Goal: Information Seeking & Learning: Learn about a topic

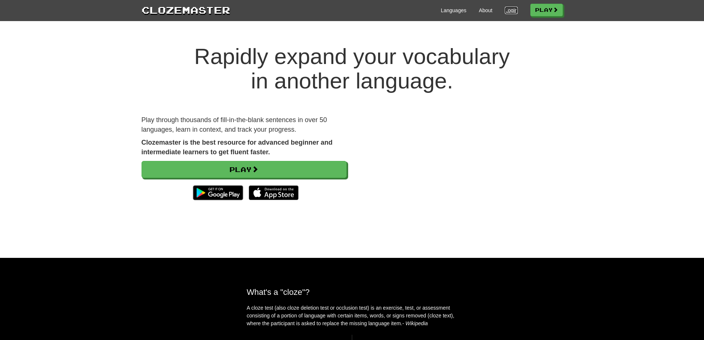
click at [505, 13] on link "Login" at bounding box center [511, 10] width 13 height 7
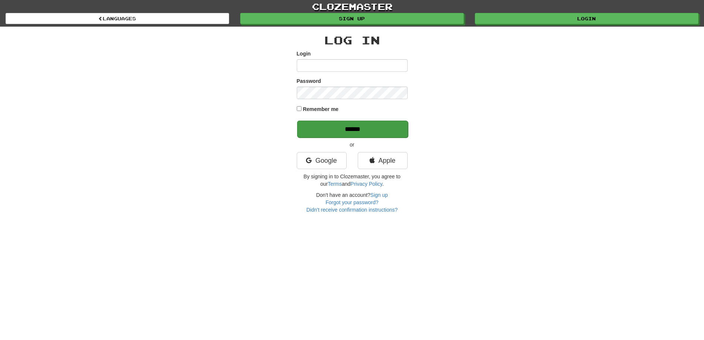
type input "**********"
click at [397, 130] on input "******" at bounding box center [352, 129] width 111 height 17
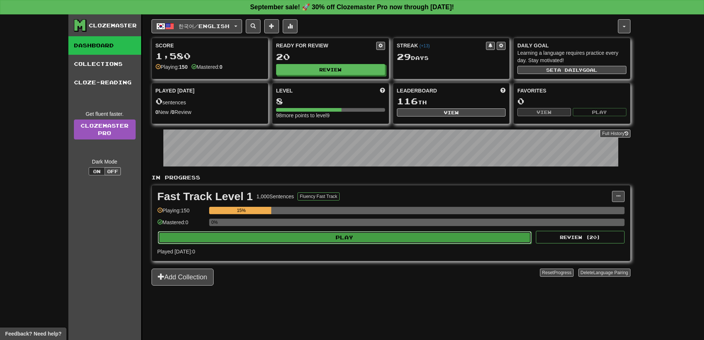
click at [418, 233] on button "Play" at bounding box center [345, 237] width 374 height 13
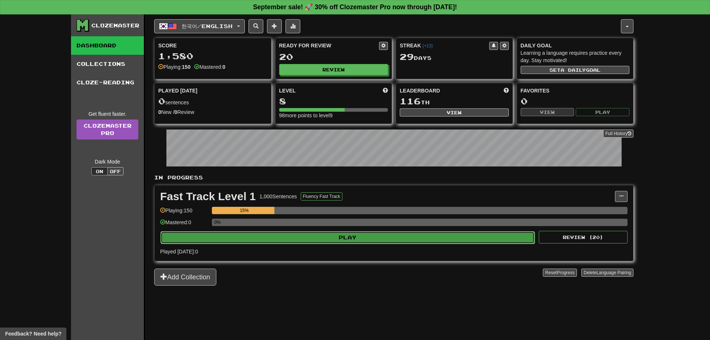
select select "**"
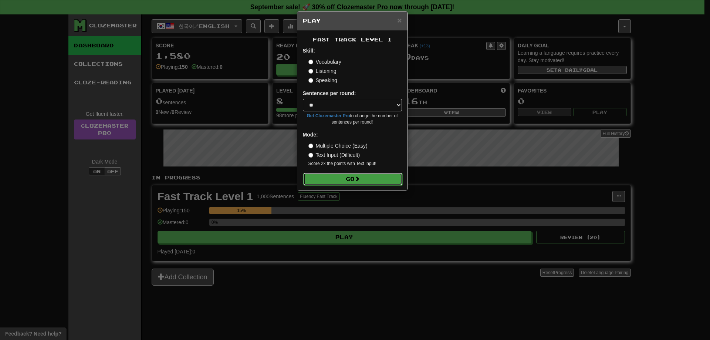
click at [364, 177] on button "Go" at bounding box center [352, 179] width 99 height 13
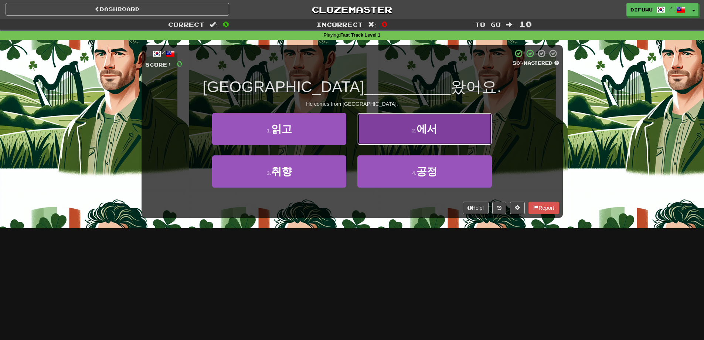
click at [454, 132] on button "2 . 에서" at bounding box center [424, 129] width 134 height 32
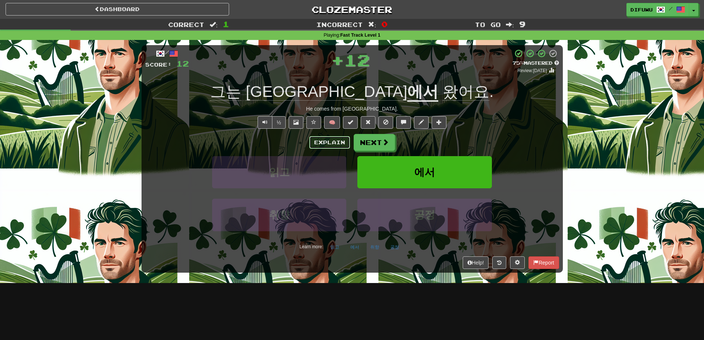
click at [322, 139] on button "Explain" at bounding box center [329, 142] width 41 height 13
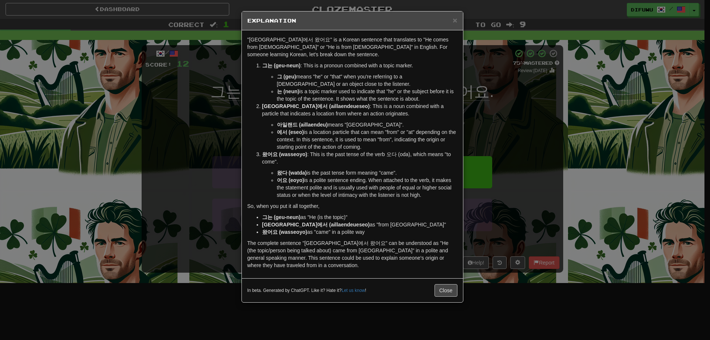
click at [552, 159] on div "× Explanation "그는 아일랜드에서 왔어요" is a Korean sentence that translates to "He comes…" at bounding box center [355, 170] width 710 height 340
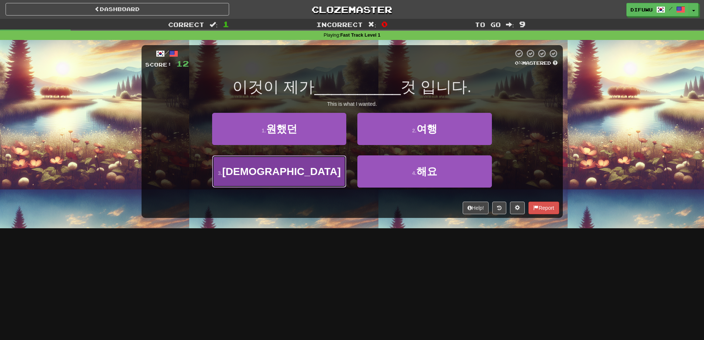
click at [296, 172] on button "3 . 신사" at bounding box center [279, 171] width 134 height 32
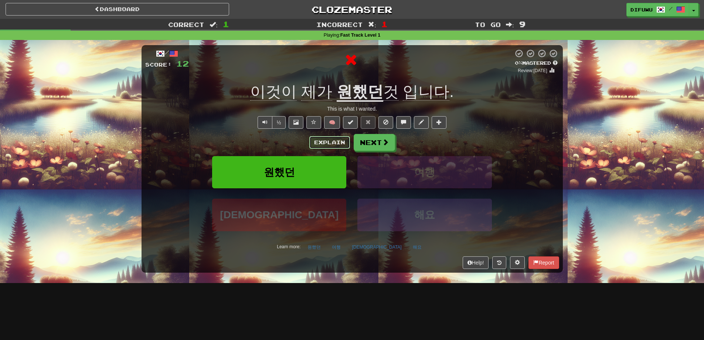
click at [325, 138] on button "Explain" at bounding box center [329, 142] width 41 height 13
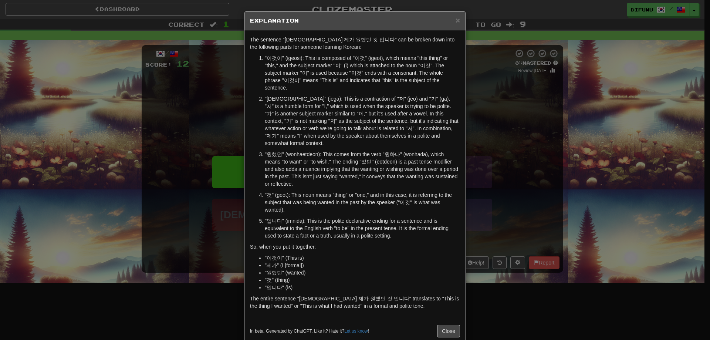
click at [497, 180] on div "× Explanation The sentence "이것이 제가 원했던 것 입니다" can be broken down into the follo…" at bounding box center [355, 170] width 710 height 340
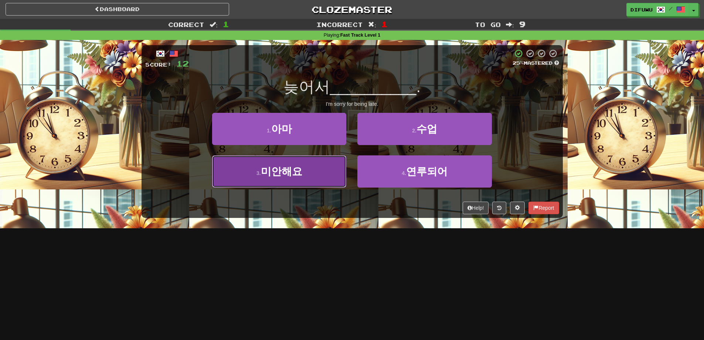
click at [330, 173] on button "3 . 미안해요" at bounding box center [279, 171] width 134 height 32
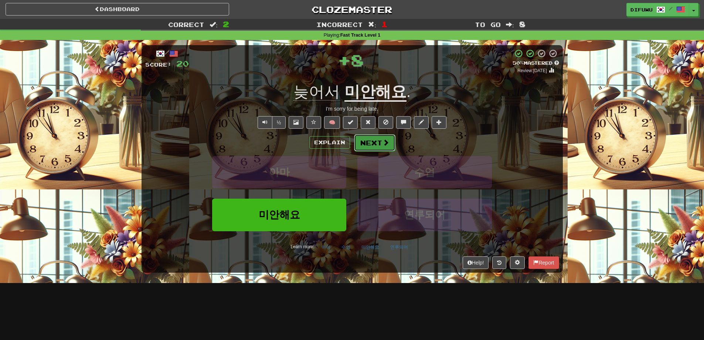
click at [372, 135] on button "Next" at bounding box center [374, 142] width 41 height 17
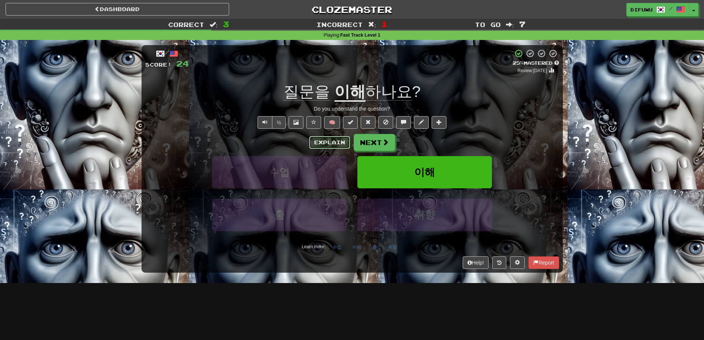
click at [326, 141] on button "Explain" at bounding box center [329, 142] width 41 height 13
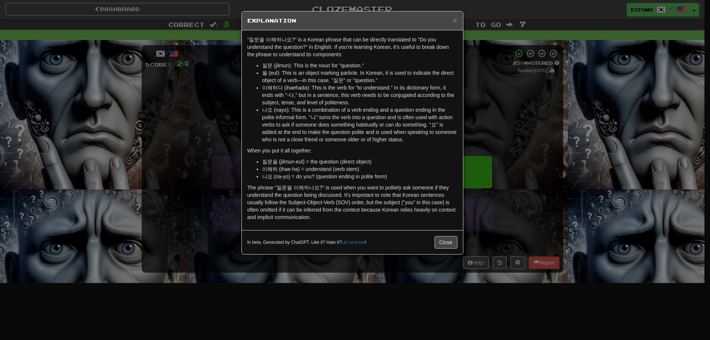
click at [541, 93] on div "× Explanation "질문을 이해하나요?" is a Korean phrase that can be directly translated t…" at bounding box center [355, 170] width 710 height 340
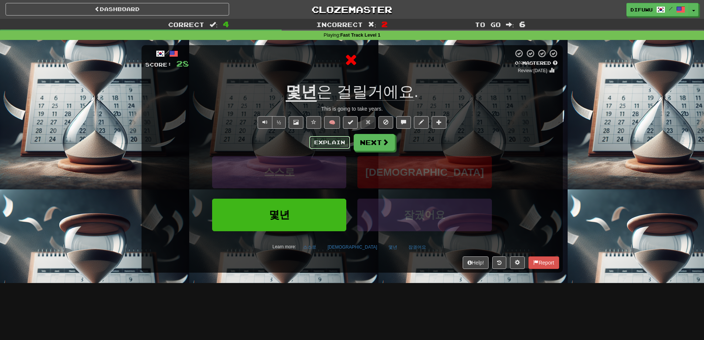
click at [324, 140] on button "Explain" at bounding box center [329, 142] width 41 height 13
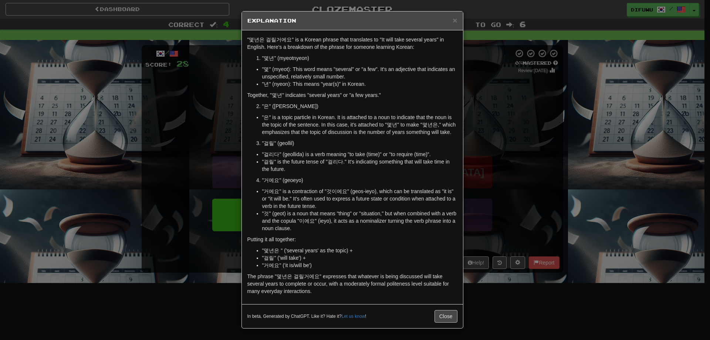
click at [521, 183] on div "× Explanation "몇년은 걸릴거에요" is a Korean phrase that translates to "It will take s…" at bounding box center [355, 170] width 710 height 340
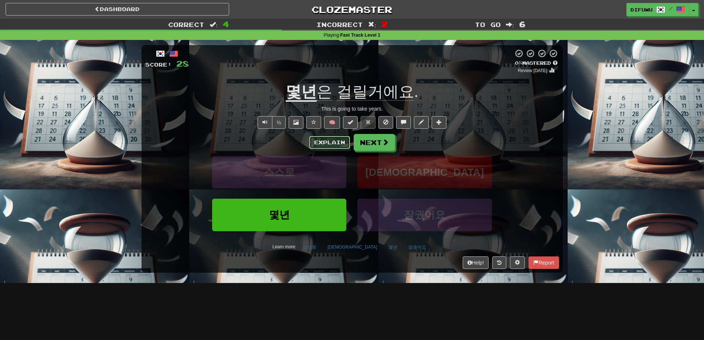
click at [336, 142] on button "Explain" at bounding box center [329, 142] width 41 height 13
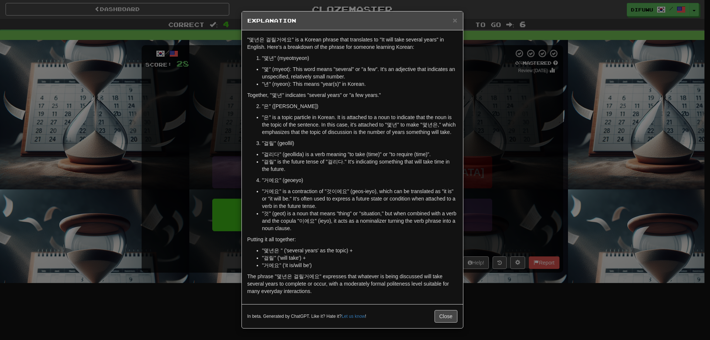
click at [506, 175] on div "× Explanation "몇년은 걸릴거에요" is a Korean phrase that translates to "It will take s…" at bounding box center [355, 170] width 710 height 340
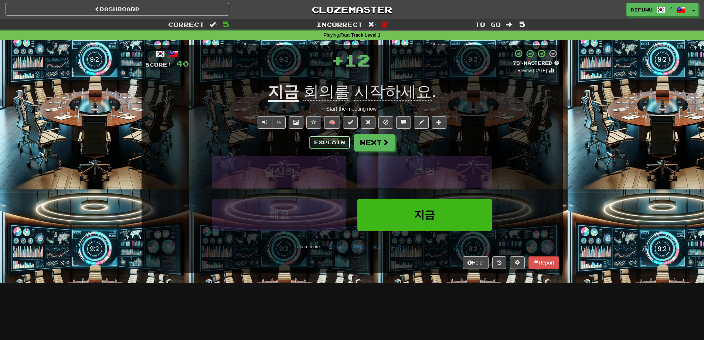
click at [322, 145] on button "Explain" at bounding box center [329, 142] width 41 height 13
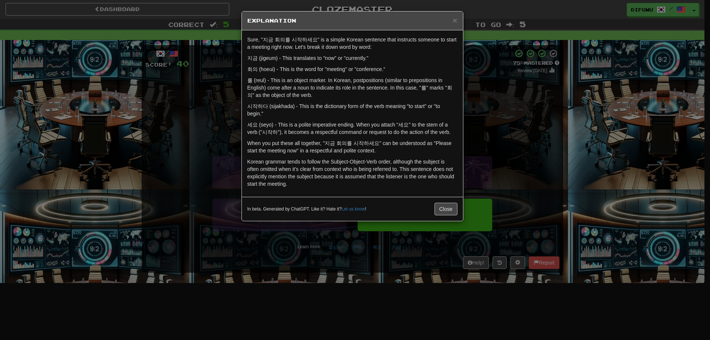
click at [489, 143] on div "× Explanation Sure, "지금 회의를 시작하세요" is a simple Korean sentence that instructs s…" at bounding box center [355, 170] width 710 height 340
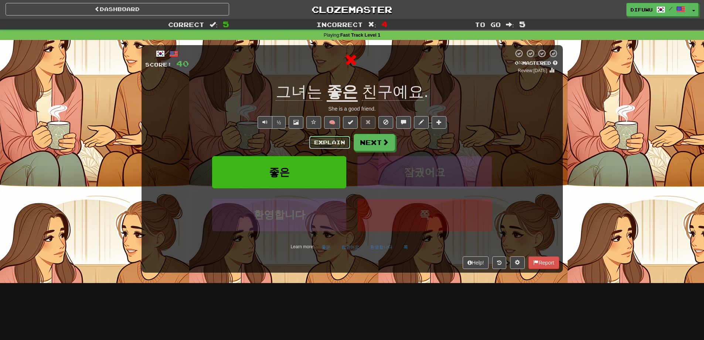
click at [340, 142] on button "Explain" at bounding box center [329, 142] width 41 height 13
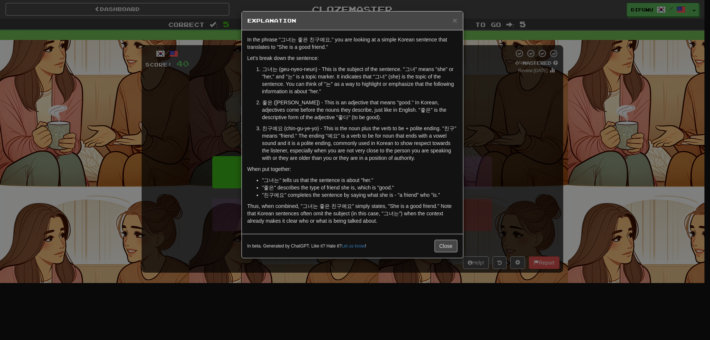
click at [501, 224] on div "× Explanation In the phrase "그녀는 좋은 친구예요," you are looking at a simple Korean s…" at bounding box center [355, 170] width 710 height 340
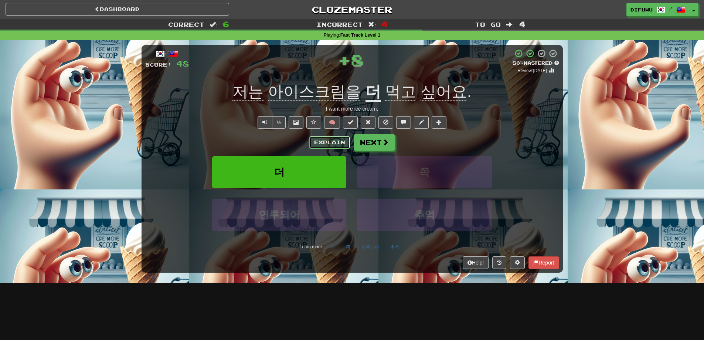
click at [336, 146] on button "Explain" at bounding box center [329, 142] width 41 height 13
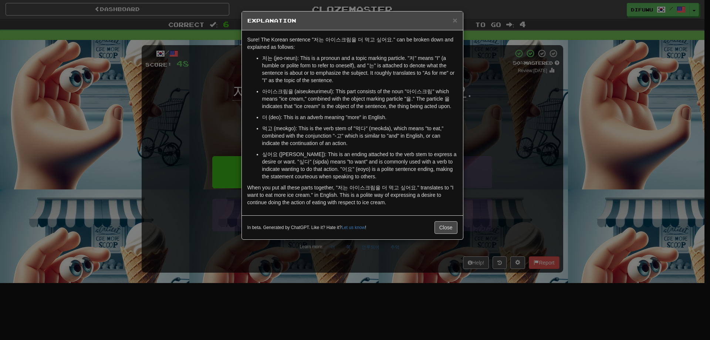
click at [505, 169] on div "× Explanation Sure! The Korean sentence "저는 아이스크림을 더 먹고 싶어요." can be broken dow…" at bounding box center [355, 170] width 710 height 340
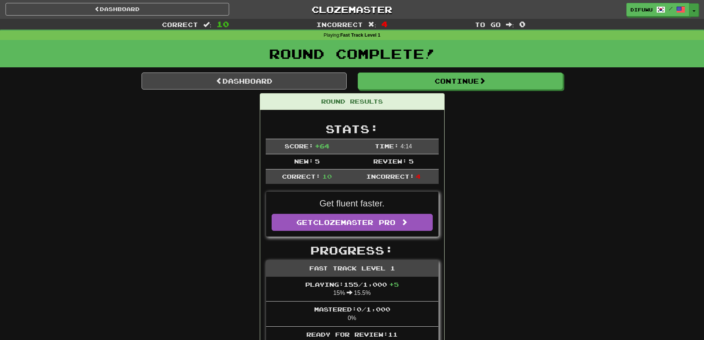
click at [695, 9] on button "Toggle Dropdown" at bounding box center [694, 9] width 10 height 13
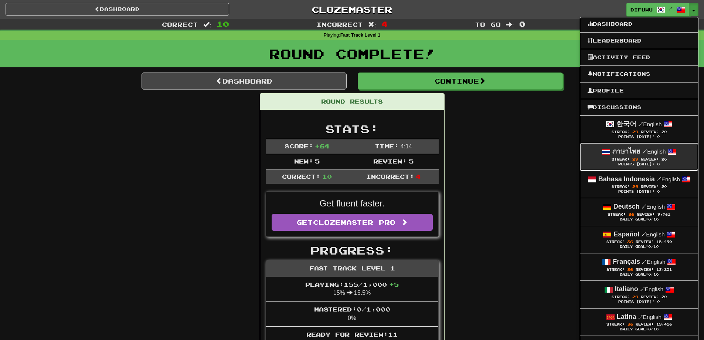
click at [609, 145] on link "ภาษาไทย / English Streak: 29 Review: 20 Points Today: 0" at bounding box center [639, 156] width 118 height 27
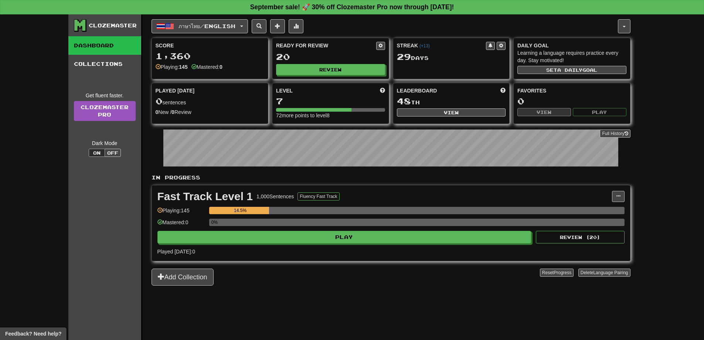
click at [322, 243] on div "Fast Track Level 1 1,000 Sentences Fluency Fast Track Manage Sentences Unpin fr…" at bounding box center [391, 222] width 478 height 75
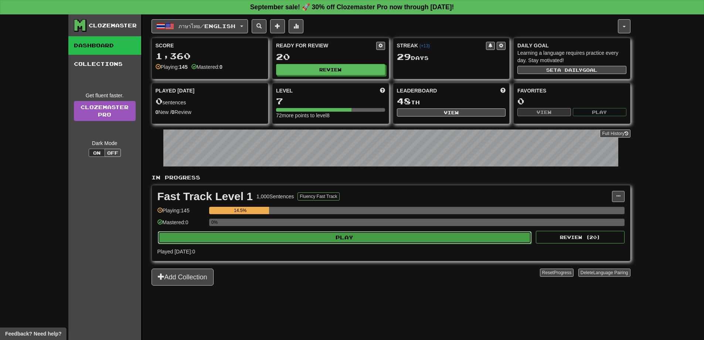
click at [326, 240] on button "Play" at bounding box center [345, 237] width 374 height 13
select select "**"
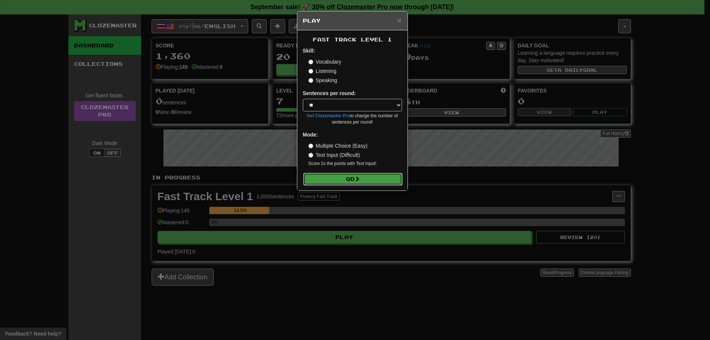
click at [321, 178] on button "Go" at bounding box center [352, 179] width 99 height 13
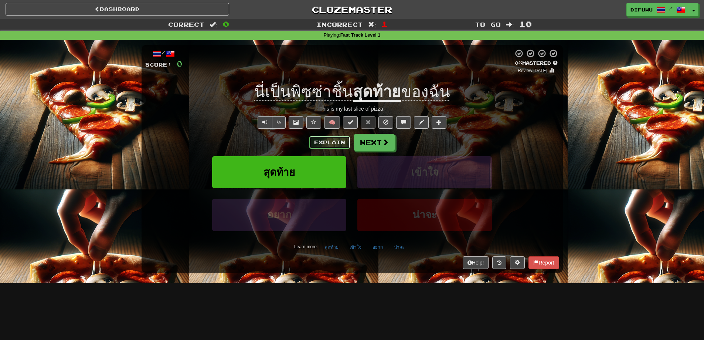
click at [317, 139] on button "Explain" at bounding box center [329, 142] width 41 height 13
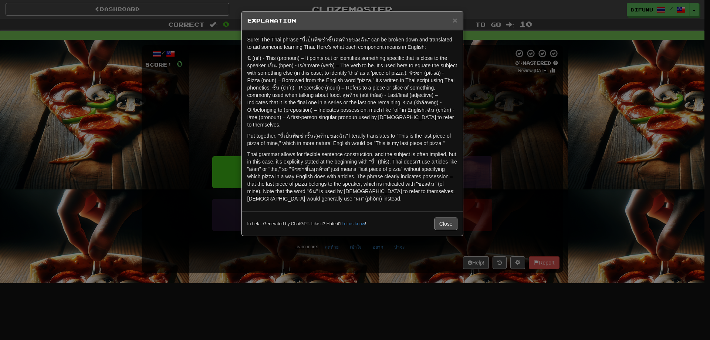
click at [506, 146] on div "× Explanation Sure! The Thai phrase "นี่เป็นพิซซ่าชิ้นสุดท้ายของฉัน" can be bro…" at bounding box center [355, 170] width 710 height 340
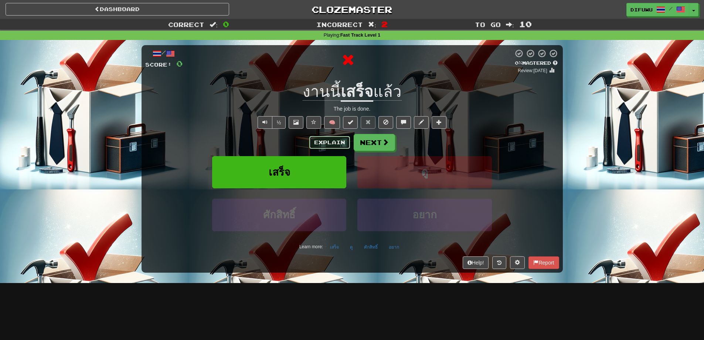
click at [330, 140] on button "Explain" at bounding box center [329, 142] width 41 height 13
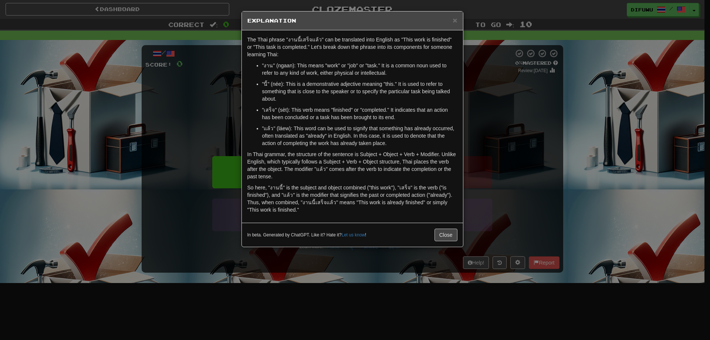
click at [493, 141] on div "× Explanation The Thai phrase "งานนี้เสร็จแล้ว" can be translated into English …" at bounding box center [355, 170] width 710 height 340
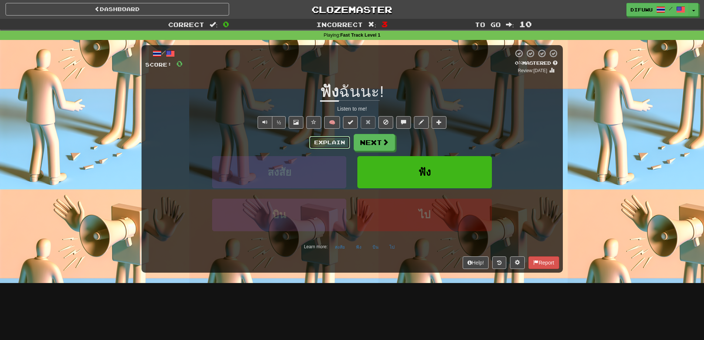
click at [311, 141] on button "Explain" at bounding box center [329, 142] width 41 height 13
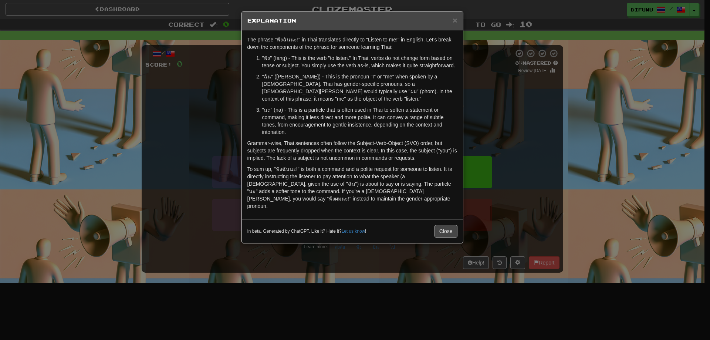
click at [518, 151] on div "× Explanation The phrase "ฟังฉันนะ!" in Thai translates directly to "Listen to …" at bounding box center [355, 170] width 710 height 340
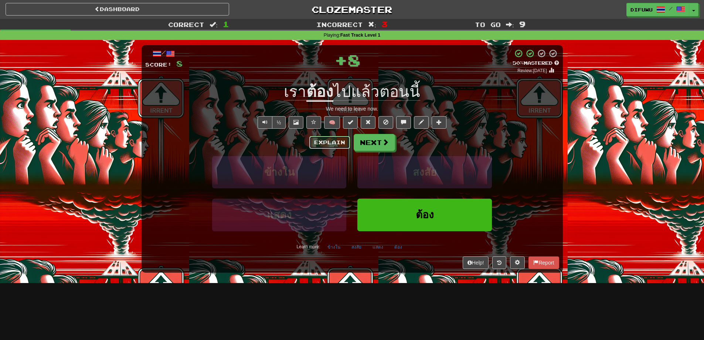
click at [332, 140] on button "Explain" at bounding box center [329, 142] width 41 height 13
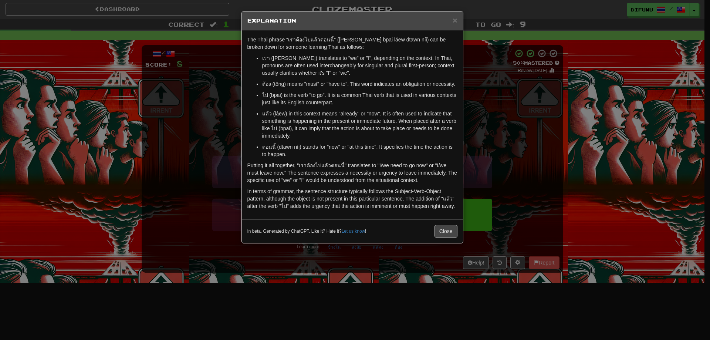
click at [481, 135] on div "× Explanation The Thai phrase "เราต้องไปแล้วตอนนี้" (rao tông bpai láew dtawn n…" at bounding box center [355, 170] width 710 height 340
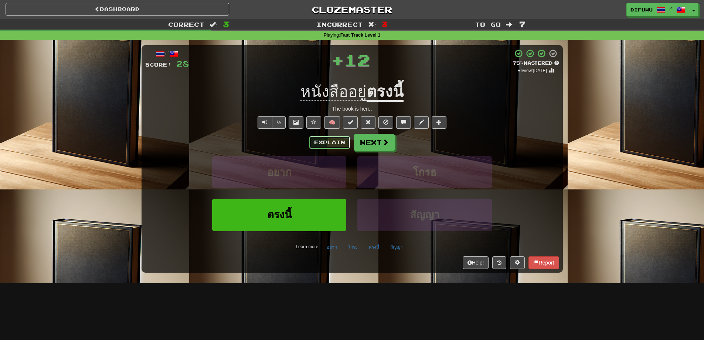
click at [331, 140] on button "Explain" at bounding box center [329, 142] width 41 height 13
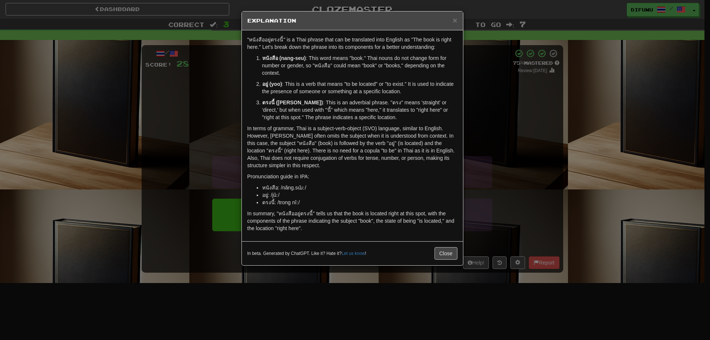
click at [497, 188] on div "× Explanation "หนังสืออยู่ตรงนี้" is a Thai phrase that can be translated into …" at bounding box center [355, 170] width 710 height 340
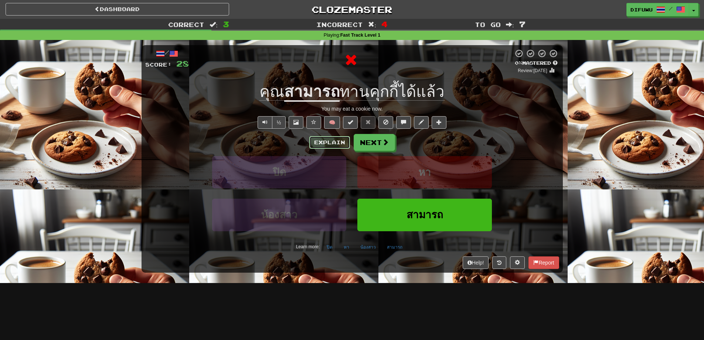
click at [340, 140] on button "Explain" at bounding box center [329, 142] width 41 height 13
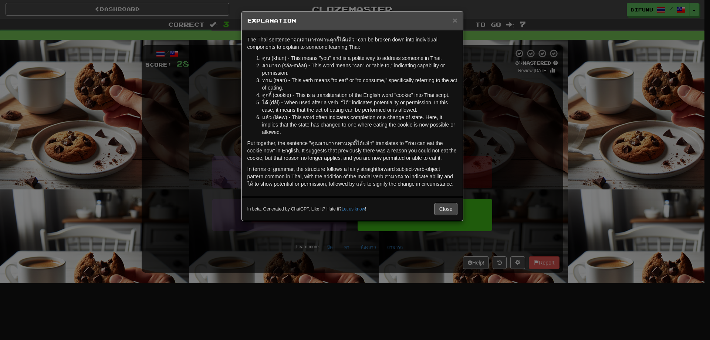
click at [549, 164] on div "× Explanation The Thai sentence "คุณสามารถทานคุกกี้ได้แล้ว" can be broken down …" at bounding box center [355, 170] width 710 height 340
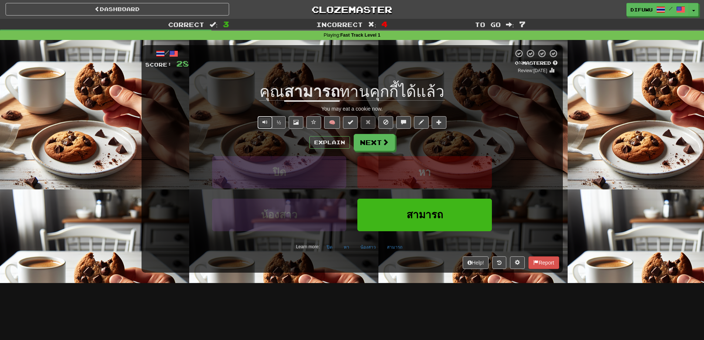
click at [260, 120] on button "Text-to-speech controls" at bounding box center [265, 122] width 15 height 13
click at [342, 140] on button "Explain" at bounding box center [329, 142] width 41 height 13
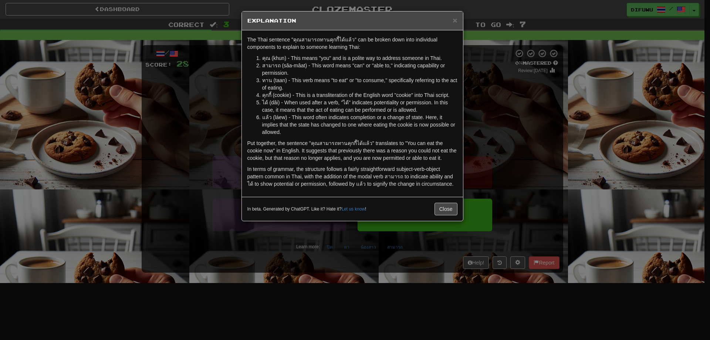
click at [524, 169] on div "× Explanation The Thai sentence "คุณสามารถทานคุกกี้ได้แล้ว" can be broken down …" at bounding box center [355, 170] width 710 height 340
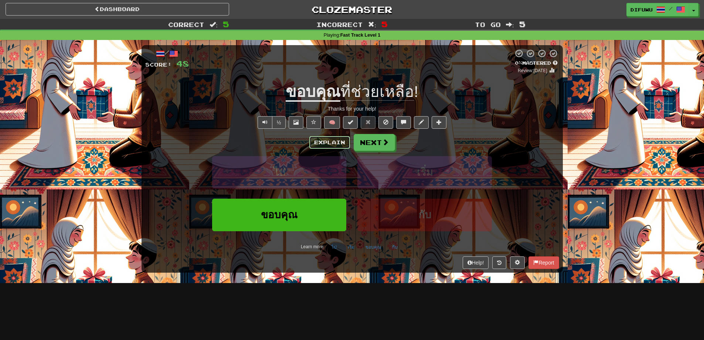
click at [319, 136] on button "Explain" at bounding box center [329, 142] width 41 height 13
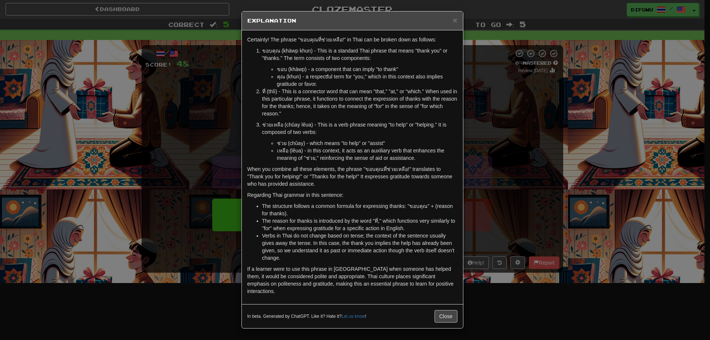
click at [516, 135] on div "× Explanation Certainly! The phrase "ขอบคุณที่ช่วยเหลือ!" in Thai can be broken…" at bounding box center [355, 170] width 710 height 340
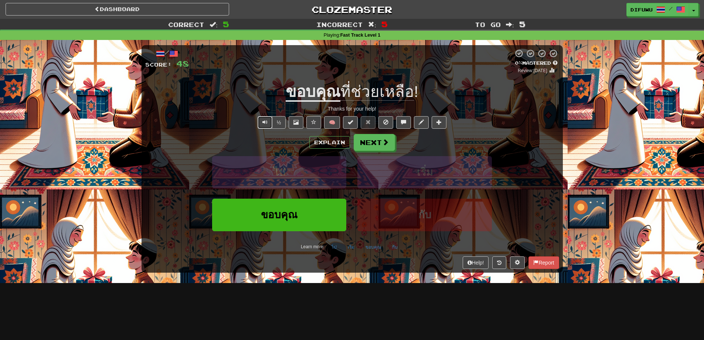
click at [261, 122] on button "Text-to-speech controls" at bounding box center [265, 122] width 15 height 13
click at [373, 147] on button "Next" at bounding box center [374, 142] width 41 height 17
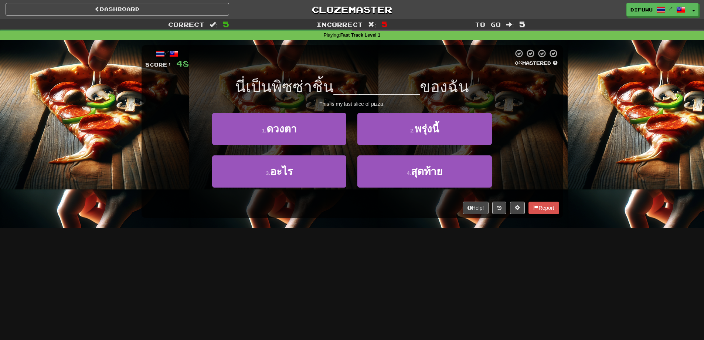
click at [348, 232] on div "Dashboard Clozemaster difuwu / Toggle Dropdown Dashboard Leaderboard Activity F…" at bounding box center [352, 170] width 704 height 340
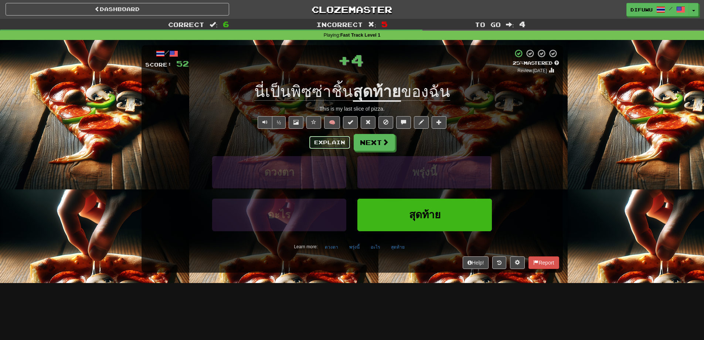
click at [337, 142] on button "Explain" at bounding box center [329, 142] width 41 height 13
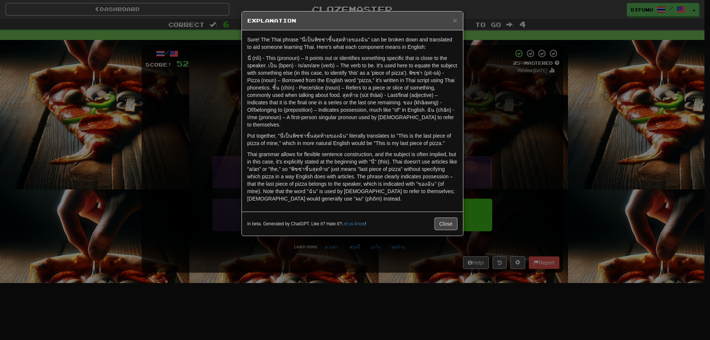
click at [540, 187] on div "× Explanation Sure! The Thai phrase "นี่เป็นพิซซ่าชิ้นสุดท้ายของฉัน" can be bro…" at bounding box center [355, 170] width 710 height 340
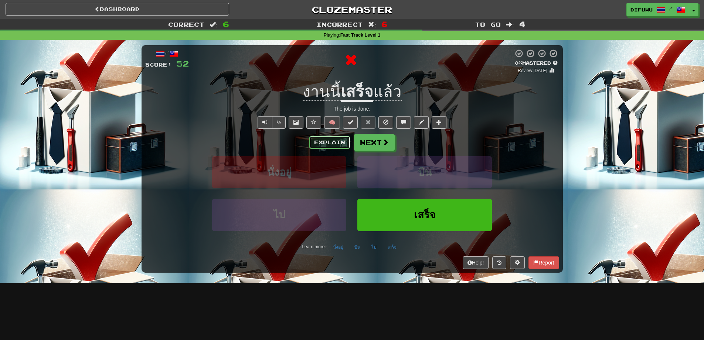
click at [322, 138] on button "Explain" at bounding box center [329, 142] width 41 height 13
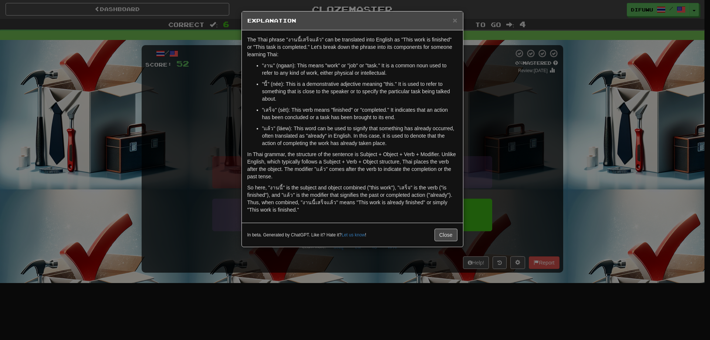
click at [545, 151] on div "× Explanation The Thai phrase "งานนี้เสร็จแล้ว" can be translated into English …" at bounding box center [355, 170] width 710 height 340
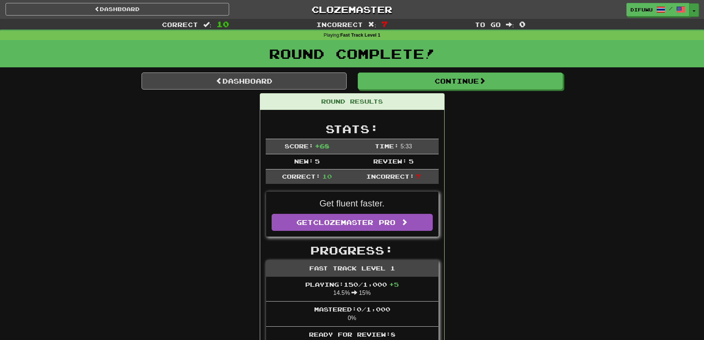
click at [698, 8] on button "Toggle Dropdown" at bounding box center [694, 9] width 10 height 13
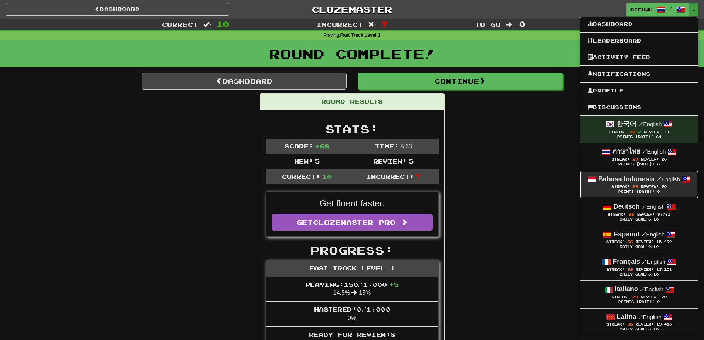
click at [637, 190] on div "Points Today: 0" at bounding box center [639, 191] width 103 height 5
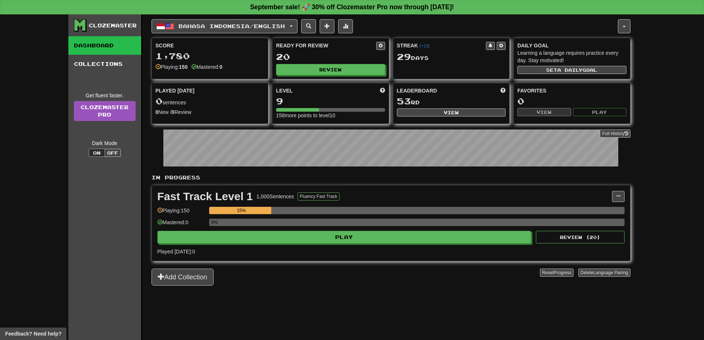
click at [450, 228] on div "0%" at bounding box center [417, 224] width 416 height 12
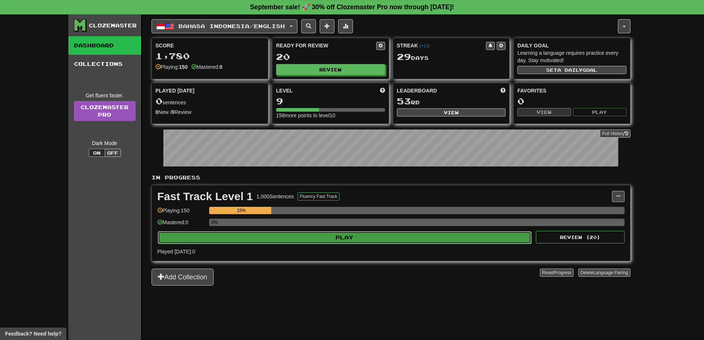
click at [454, 238] on button "Play" at bounding box center [345, 237] width 374 height 13
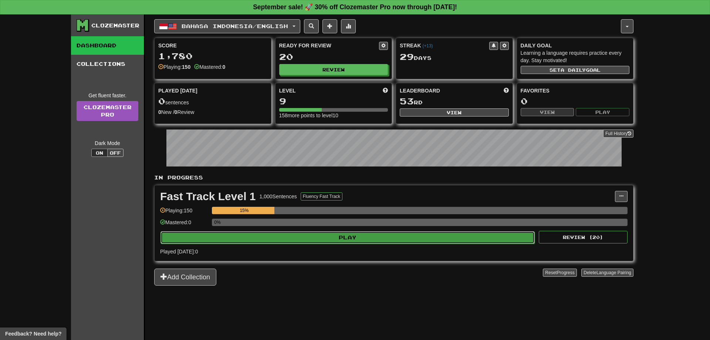
select select "**"
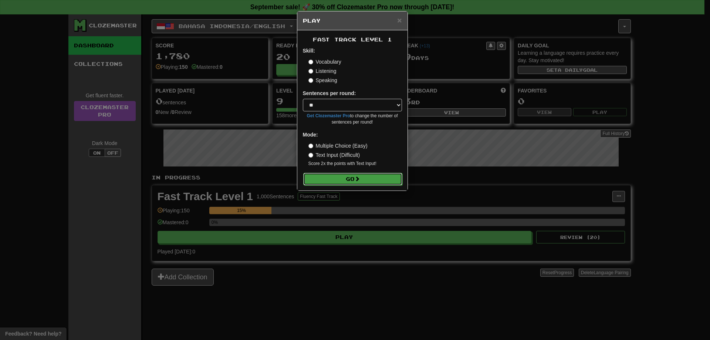
click at [382, 179] on button "Go" at bounding box center [352, 179] width 99 height 13
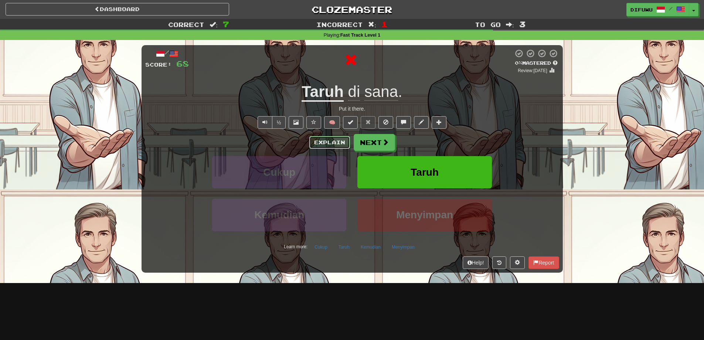
click at [332, 140] on button "Explain" at bounding box center [329, 142] width 41 height 13
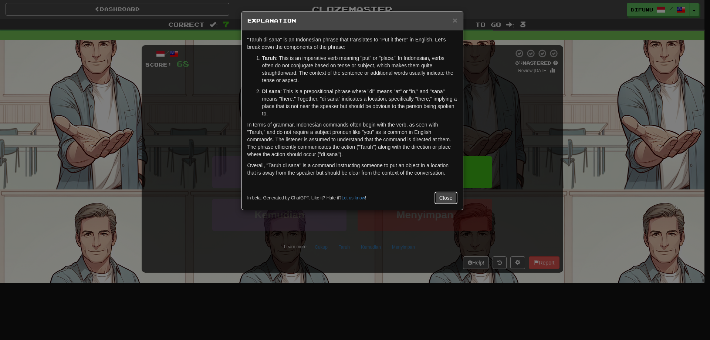
click at [449, 201] on button "Close" at bounding box center [445, 197] width 23 height 13
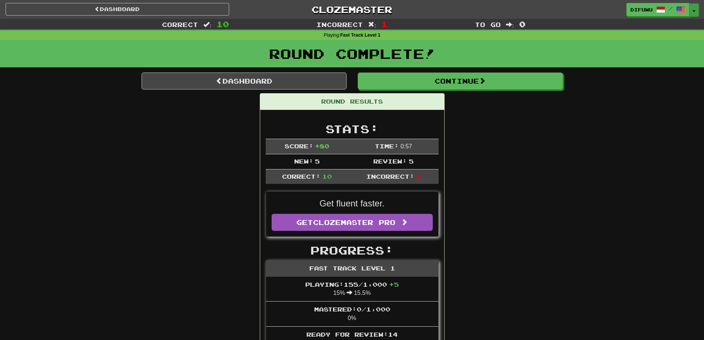
click at [695, 5] on button "Toggle Dropdown" at bounding box center [694, 9] width 10 height 13
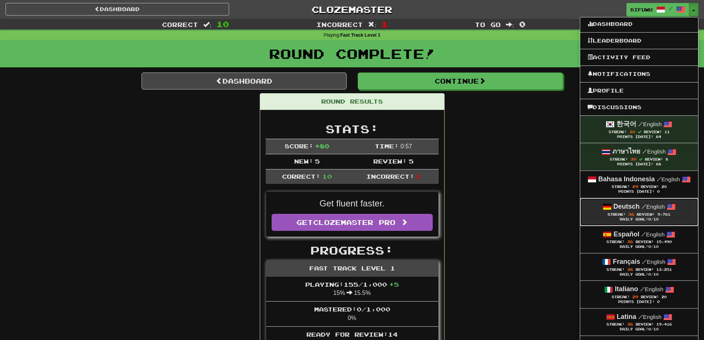
click at [650, 202] on div "Deutsch / English" at bounding box center [639, 207] width 103 height 10
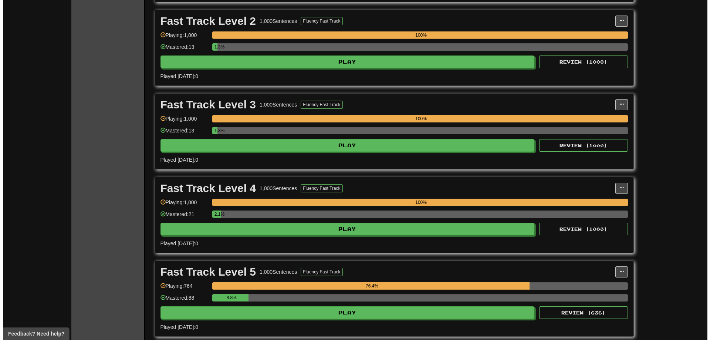
scroll to position [296, 0]
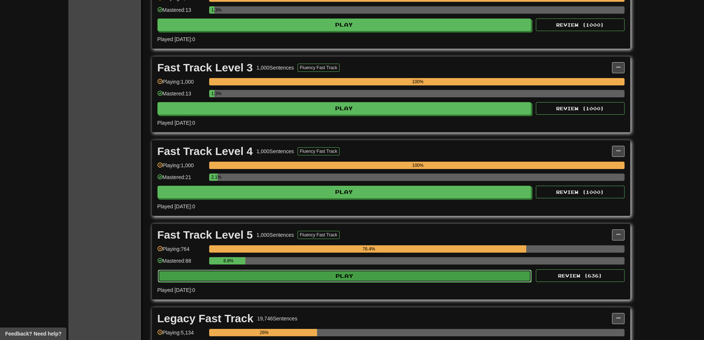
click at [423, 274] on button "Play" at bounding box center [345, 275] width 374 height 13
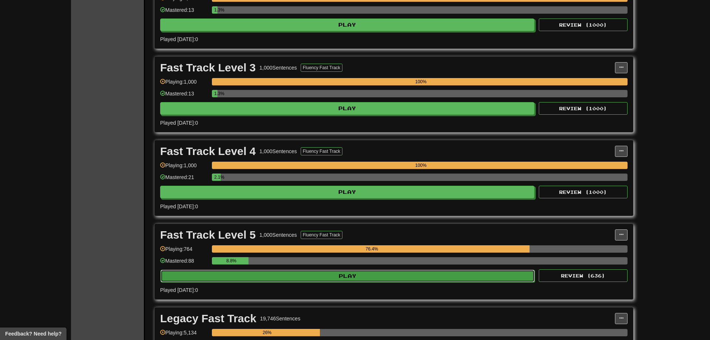
select select "**"
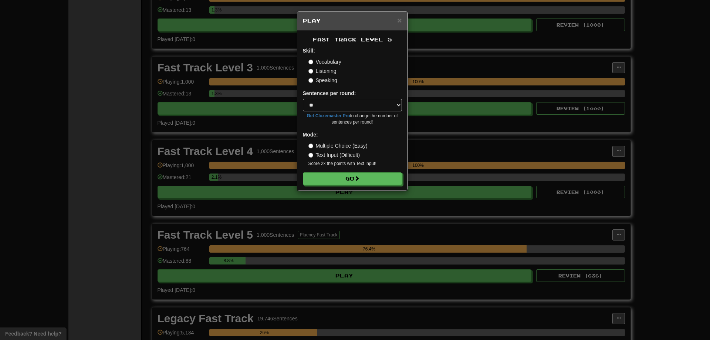
click at [384, 187] on div "Fast Track Level 5 Skill: Vocabulary Listening Speaking Sentences per round: * …" at bounding box center [352, 110] width 110 height 160
click at [384, 181] on button "Go" at bounding box center [352, 179] width 99 height 13
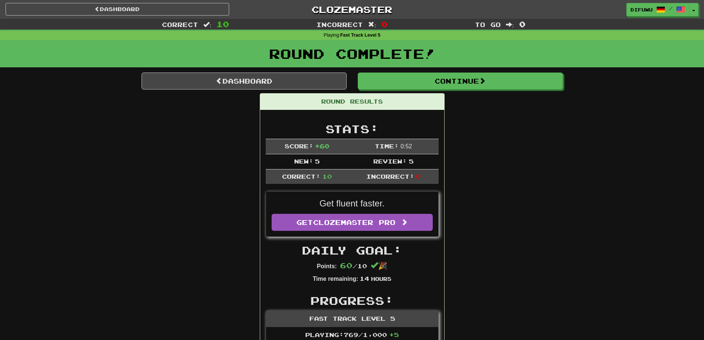
click at [693, 1] on div "Dashboard Clozemaster difuwu / Toggle Dropdown Dashboard Leaderboard Activity F…" at bounding box center [352, 8] width 704 height 16
click at [696, 7] on button "Toggle Dropdown" at bounding box center [694, 9] width 10 height 13
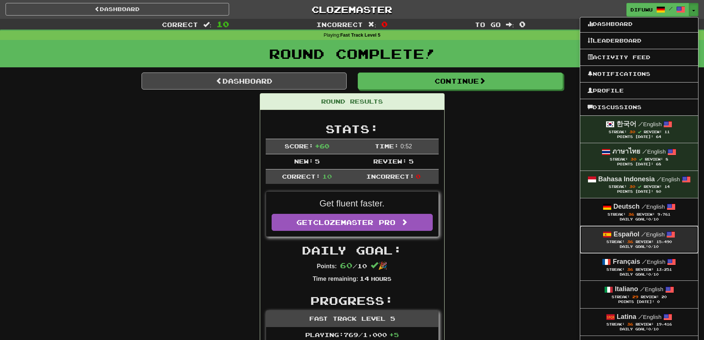
click at [606, 238] on span at bounding box center [607, 234] width 9 height 9
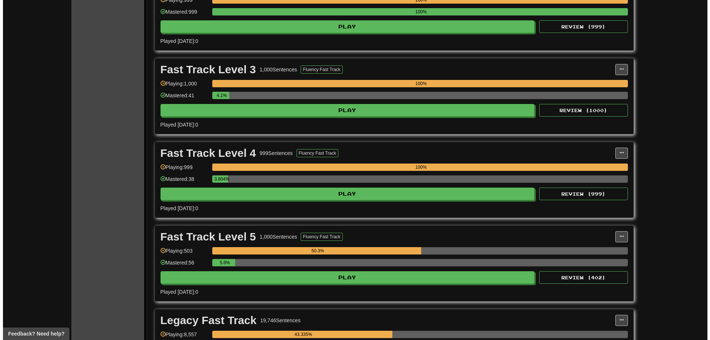
scroll to position [333, 0]
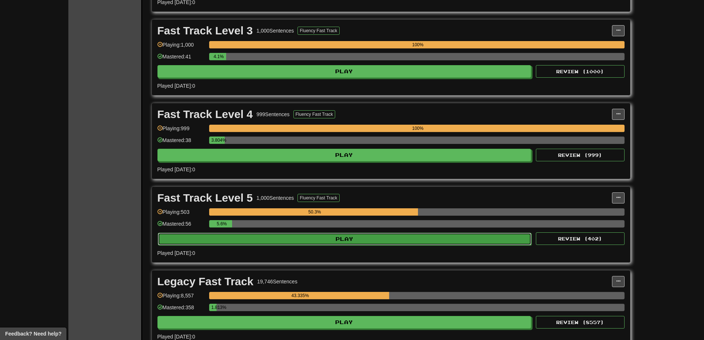
click at [474, 244] on button "Play" at bounding box center [345, 239] width 374 height 13
select select "**"
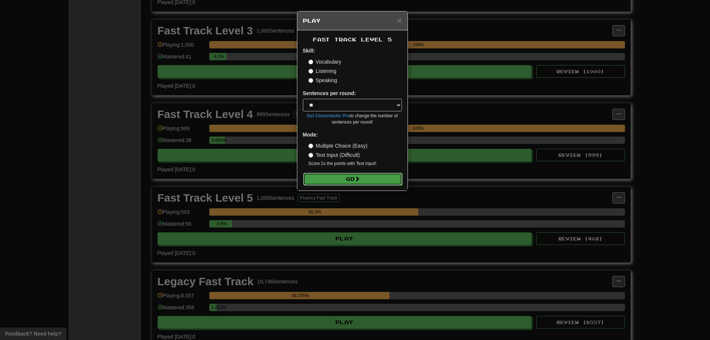
click at [367, 173] on button "Go" at bounding box center [352, 179] width 99 height 13
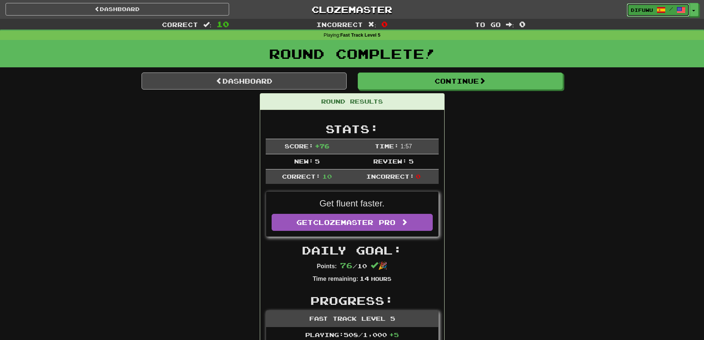
click at [689, 10] on link "difuwu /" at bounding box center [658, 9] width 63 height 13
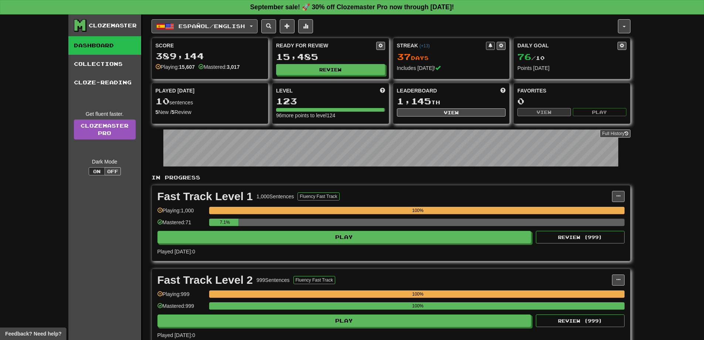
click at [258, 28] on button "Español / English" at bounding box center [205, 26] width 106 height 14
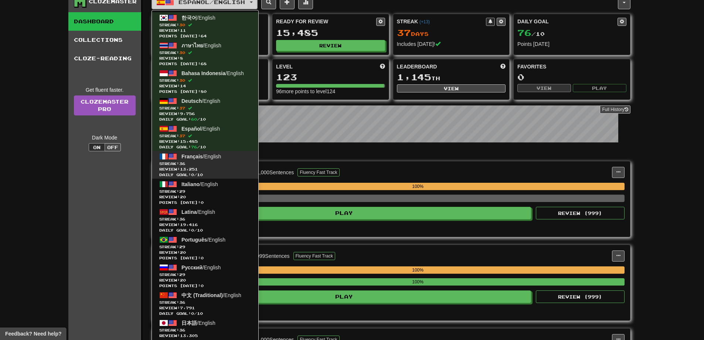
scroll to position [37, 0]
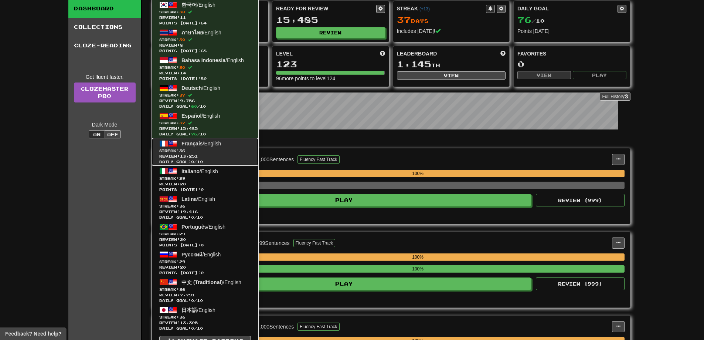
click at [232, 150] on span "Streak: 36" at bounding box center [205, 151] width 92 height 6
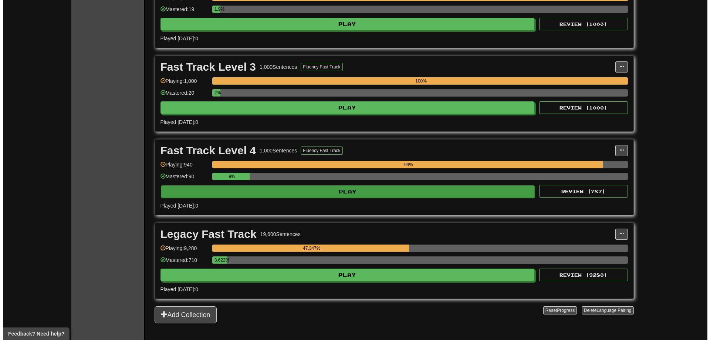
scroll to position [296, 0]
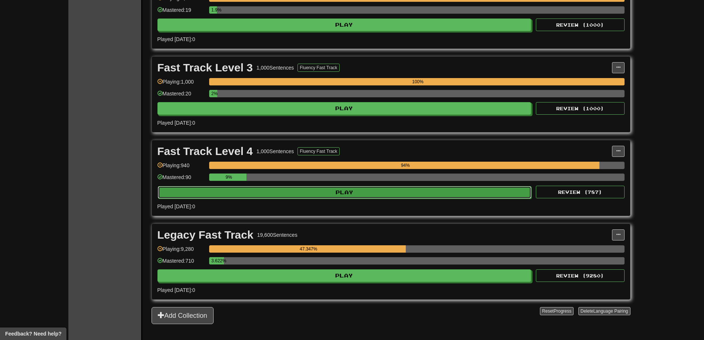
click at [377, 193] on button "Play" at bounding box center [345, 192] width 374 height 13
select select "**"
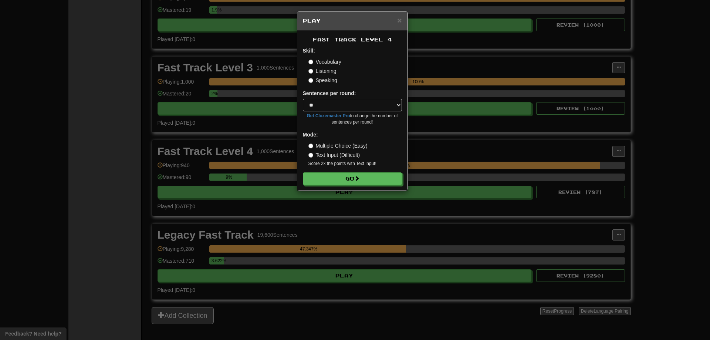
click at [353, 167] on form "Skill: Vocabulary Listening Speaking Sentences per round: * ** ** ** ** ** *** …" at bounding box center [352, 116] width 99 height 138
click at [349, 176] on button "Go" at bounding box center [352, 179] width 99 height 13
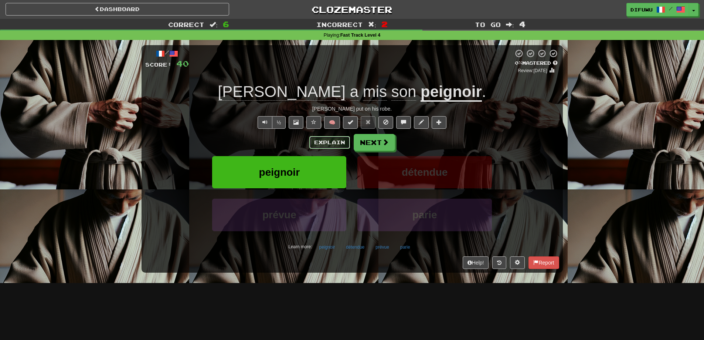
click at [333, 145] on button "Explain" at bounding box center [329, 142] width 41 height 13
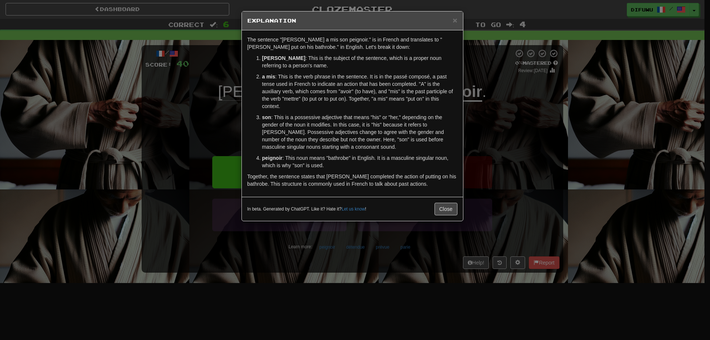
click at [516, 155] on div "× Explanation The sentence "Tom a mis son peignoir." is in French and translate…" at bounding box center [355, 170] width 710 height 340
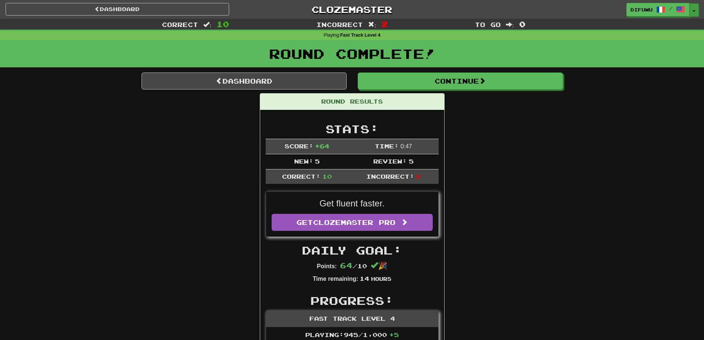
click at [697, 10] on div "difuwu / Toggle Dropdown Dashboard Leaderboard Activity Feed Notifications Prof…" at bounding box center [586, 9] width 235 height 13
click at [695, 11] on span "button" at bounding box center [694, 10] width 3 height 1
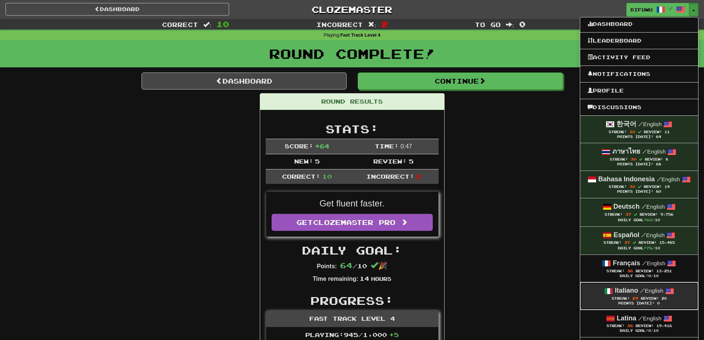
click at [612, 299] on span "Streak:" at bounding box center [621, 298] width 18 height 4
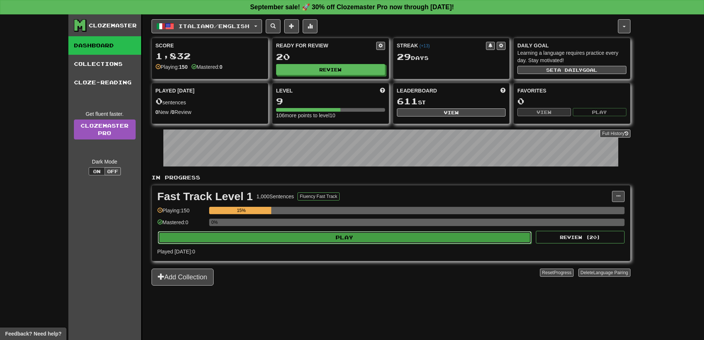
click at [343, 235] on button "Play" at bounding box center [345, 237] width 374 height 13
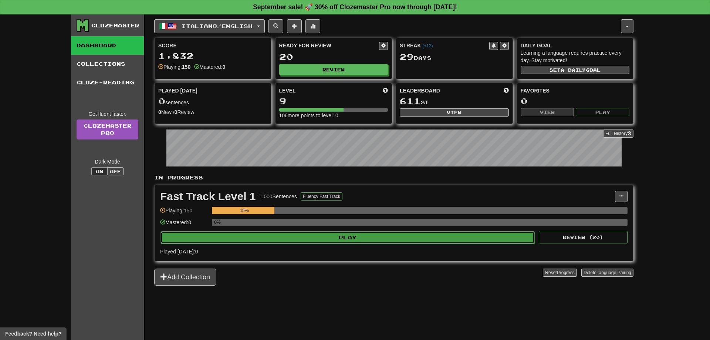
select select "**"
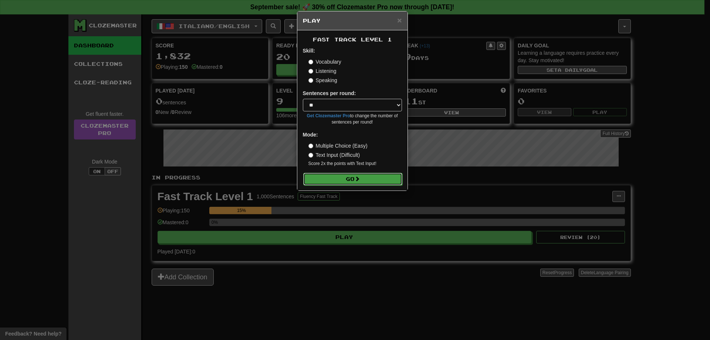
click at [351, 182] on button "Go" at bounding box center [352, 179] width 99 height 13
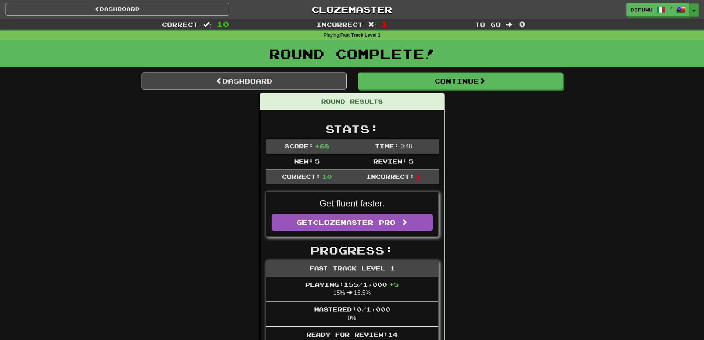
click at [695, 13] on button "Toggle Dropdown" at bounding box center [694, 9] width 10 height 13
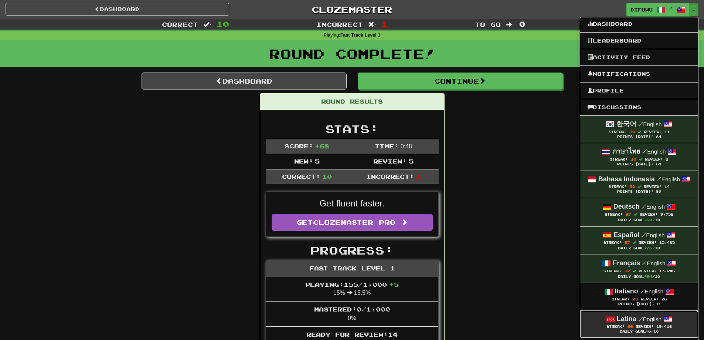
click at [601, 327] on div "Streak: 36 Review: 19,416" at bounding box center [639, 326] width 103 height 6
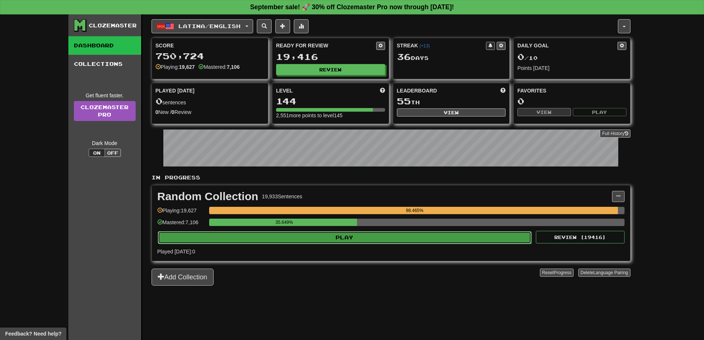
click at [428, 235] on button "Play" at bounding box center [345, 237] width 374 height 13
select select "**"
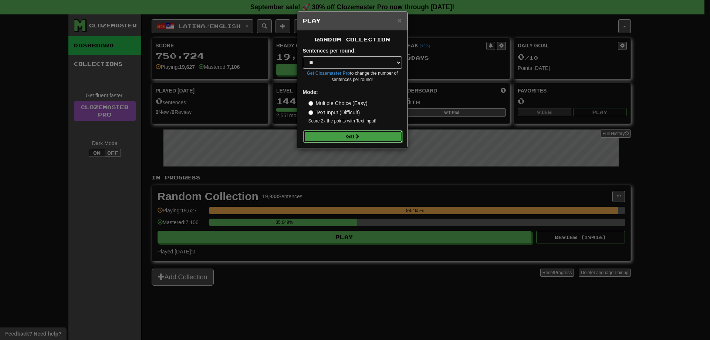
click at [354, 131] on button "Go" at bounding box center [352, 136] width 99 height 13
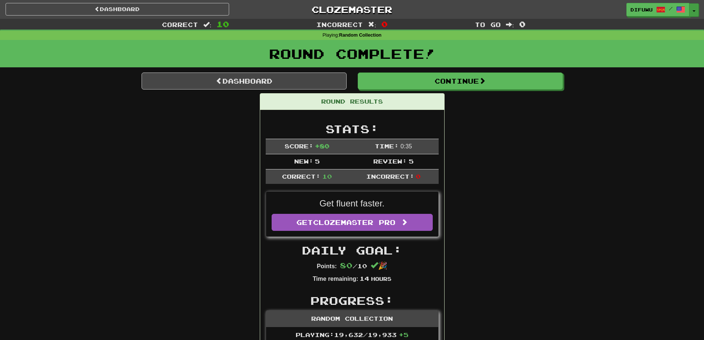
click at [695, 8] on button "Toggle Dropdown" at bounding box center [694, 9] width 10 height 13
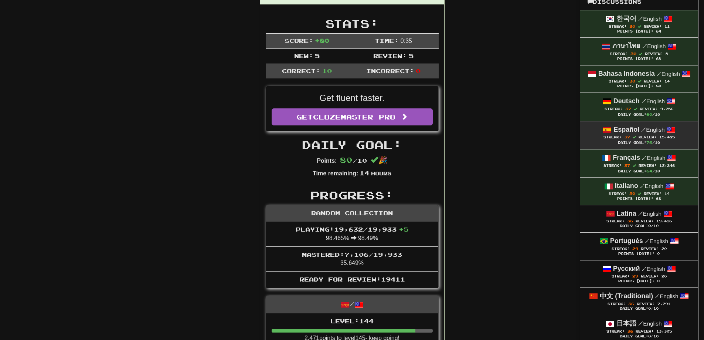
scroll to position [111, 0]
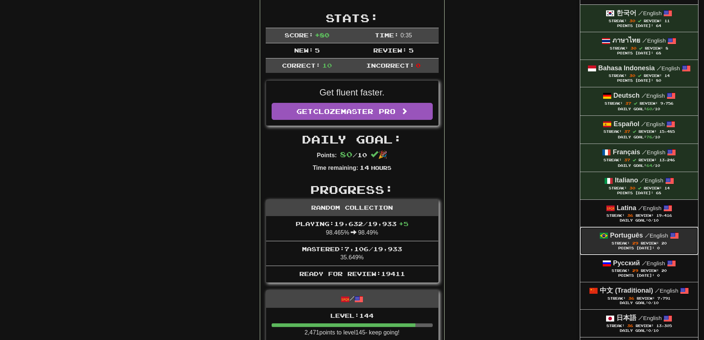
click at [621, 248] on div "Points [DATE]: 0" at bounding box center [639, 248] width 103 height 5
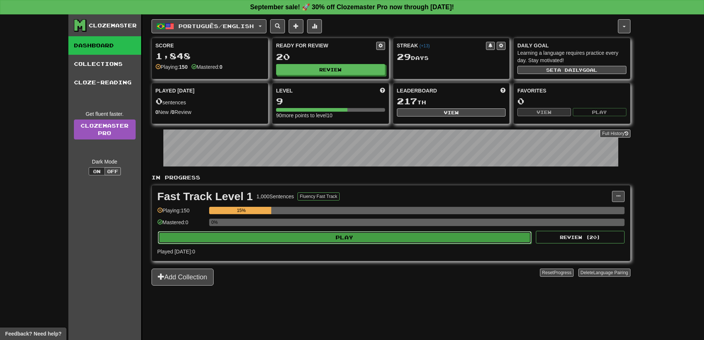
click at [372, 238] on button "Play" at bounding box center [345, 237] width 374 height 13
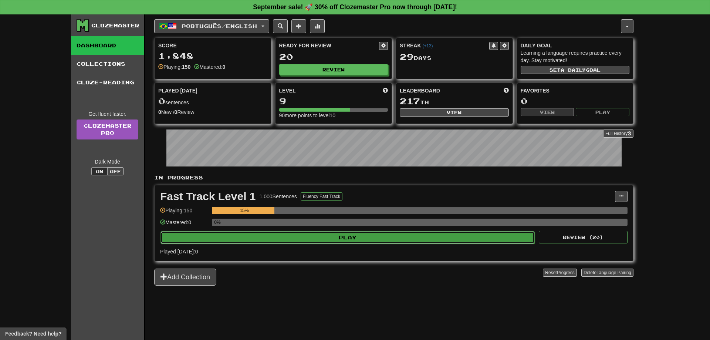
select select "**"
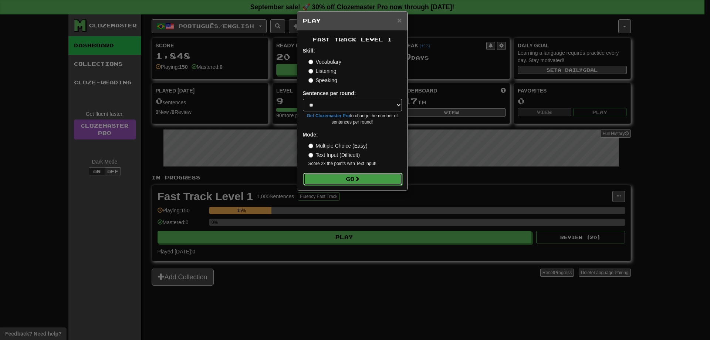
click at [338, 180] on button "Go" at bounding box center [352, 179] width 99 height 13
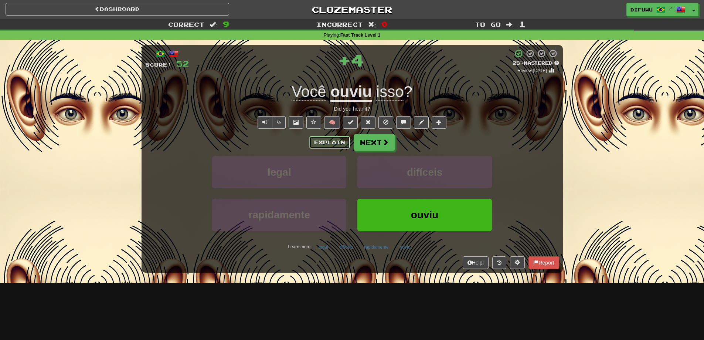
click at [332, 139] on button "Explain" at bounding box center [329, 142] width 41 height 13
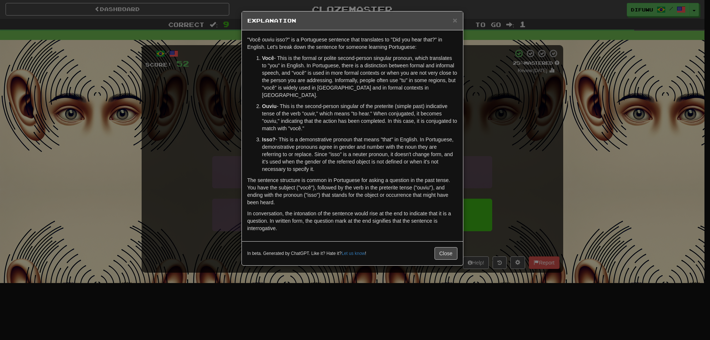
click at [509, 127] on div "× Explanation "Você ouviu isso?" is a Portuguese sentence that translates to "D…" at bounding box center [355, 170] width 710 height 340
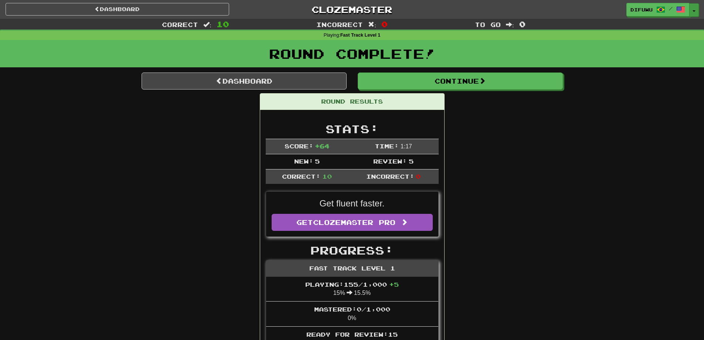
click at [691, 8] on button "Toggle Dropdown" at bounding box center [694, 9] width 10 height 13
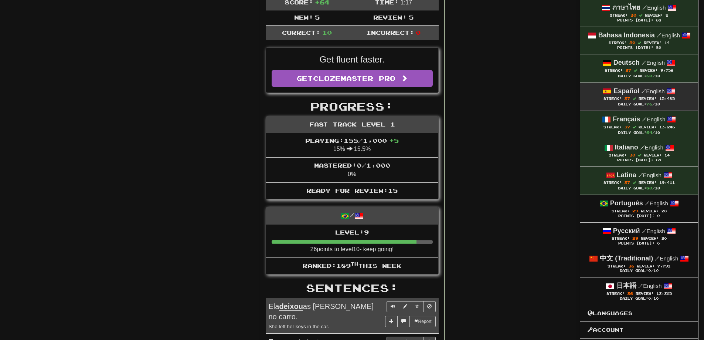
scroll to position [148, 0]
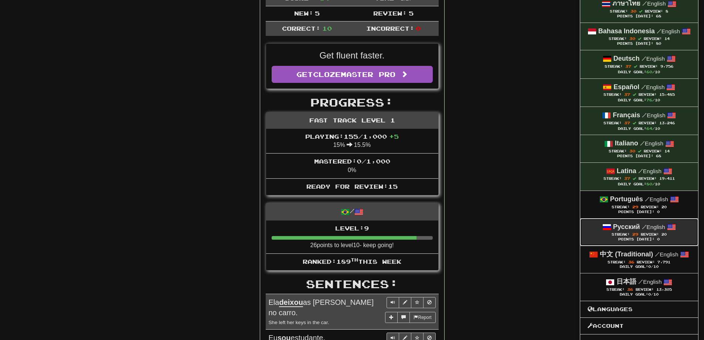
click at [634, 236] on span "29" at bounding box center [636, 234] width 6 height 4
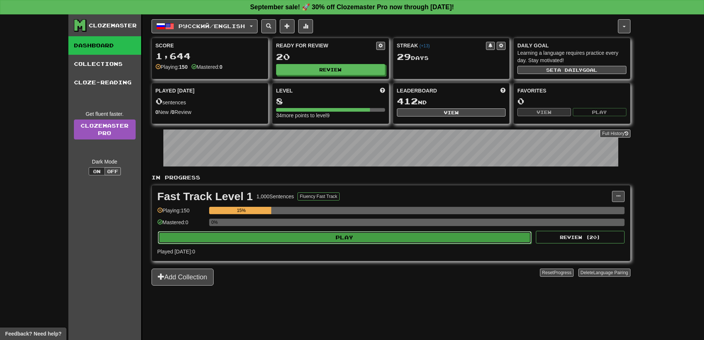
click at [451, 239] on button "Play" at bounding box center [345, 237] width 374 height 13
select select "**"
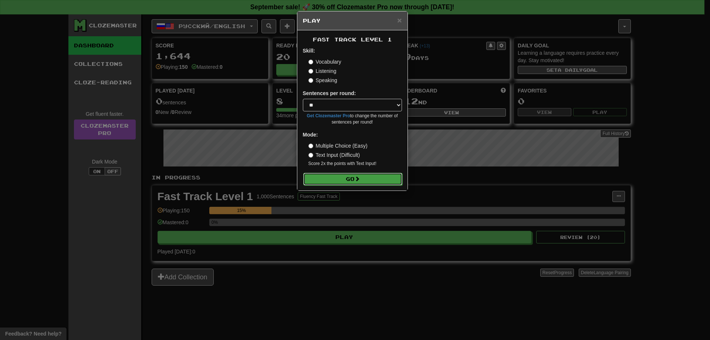
click at [354, 184] on button "Go" at bounding box center [352, 179] width 99 height 13
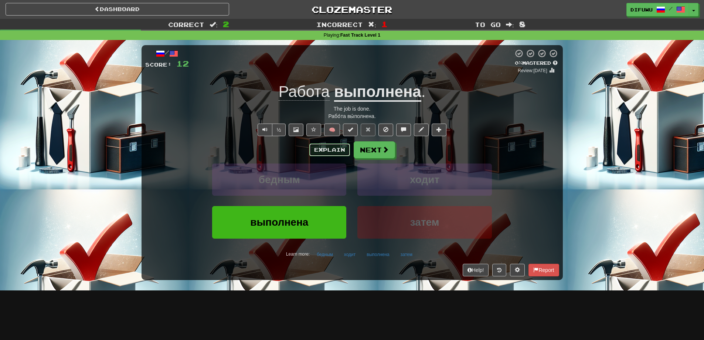
click at [332, 152] on button "Explain" at bounding box center [329, 149] width 41 height 13
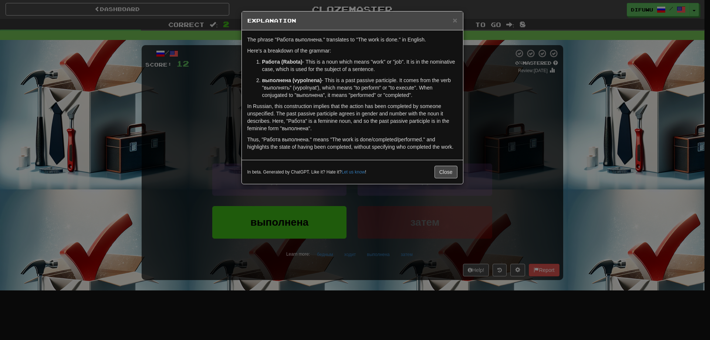
click at [504, 139] on div "× Explanation The phrase "Работа выполнена." translates to "The work is done." …" at bounding box center [355, 170] width 710 height 340
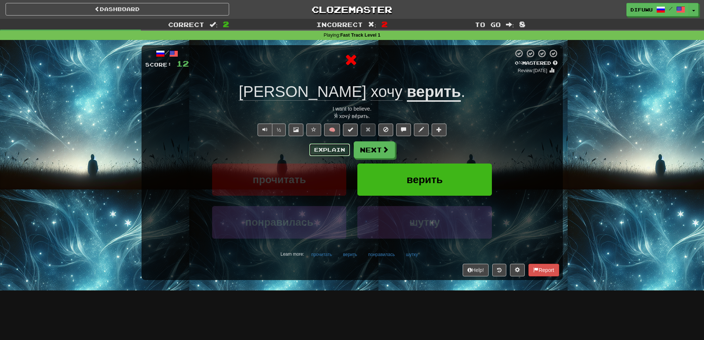
click at [333, 152] on button "Explain" at bounding box center [329, 149] width 41 height 13
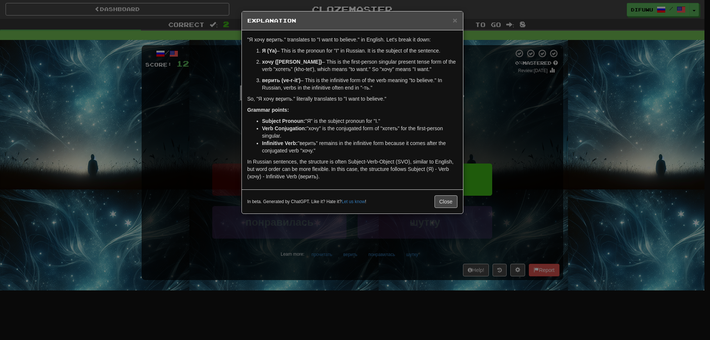
click at [517, 135] on div "× Explanation "Я хочу верить." translates to "I want to believe." in English. L…" at bounding box center [355, 170] width 710 height 340
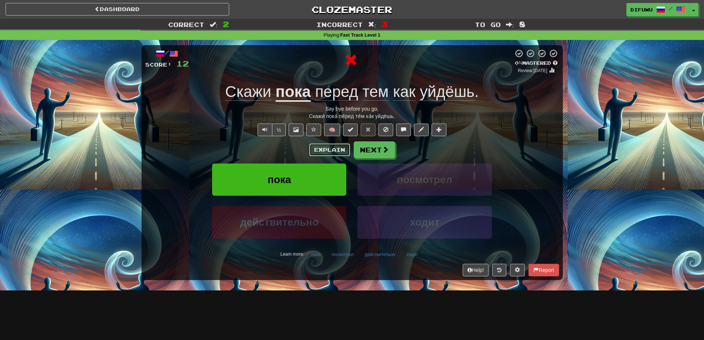
click at [325, 152] on button "Explain" at bounding box center [329, 149] width 41 height 13
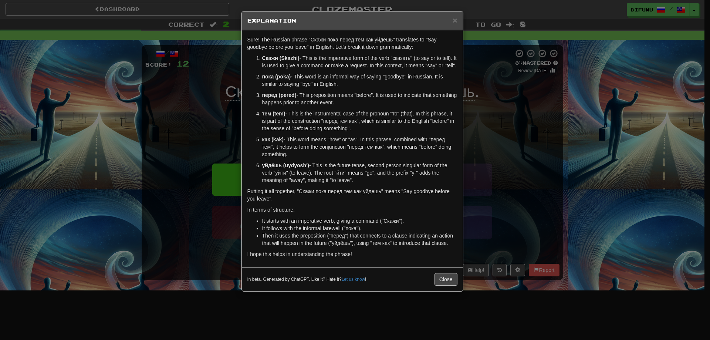
click at [507, 199] on div "× Explanation Sure! The Russian phrase "Скажи пока перед тем как уйдешь" transl…" at bounding box center [355, 170] width 710 height 340
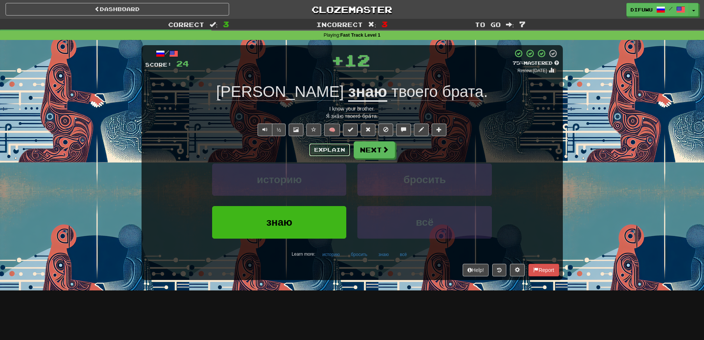
click at [335, 151] on button "Explain" at bounding box center [329, 149] width 41 height 13
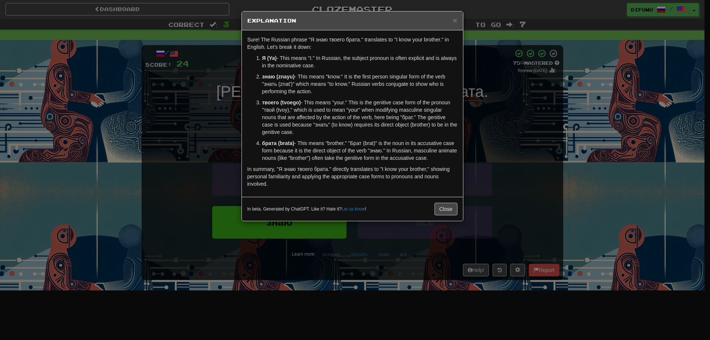
click at [519, 183] on div "× Explanation Sure! The Russian phrase "Я знаю твоего брата." translates to "I …" at bounding box center [355, 170] width 710 height 340
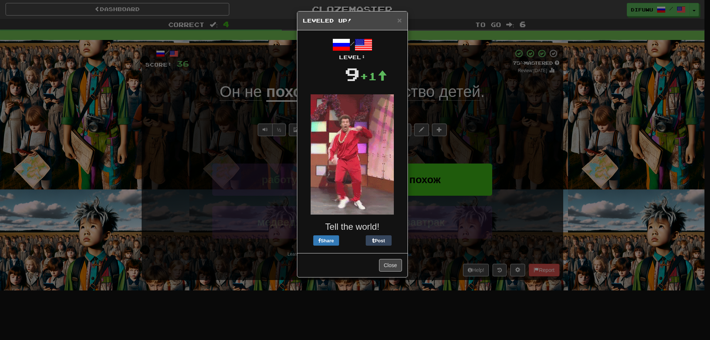
click at [502, 245] on div "× Leveled Up! / Level: 9 +1 Tell the world! Share Post Close" at bounding box center [355, 170] width 710 height 340
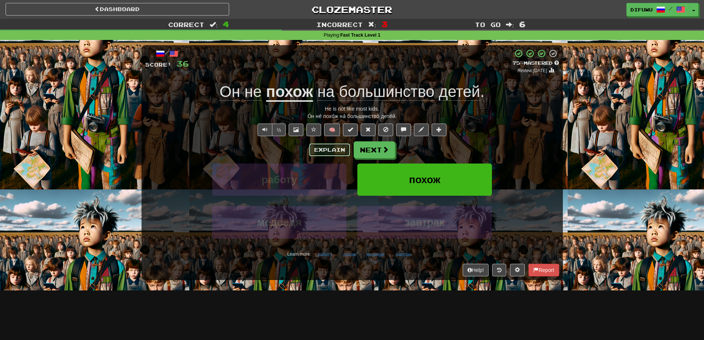
click at [327, 153] on button "Explain" at bounding box center [329, 149] width 41 height 13
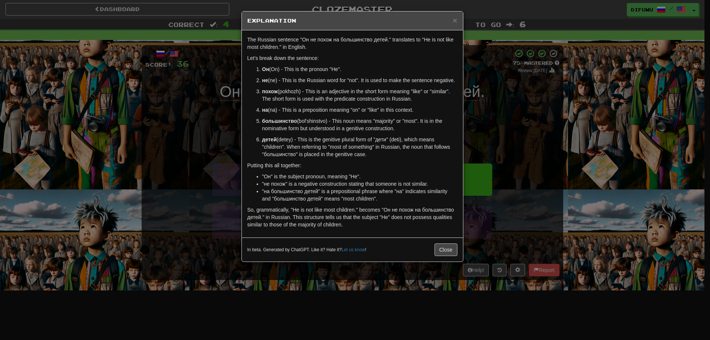
click at [528, 115] on div "× Explanation The Russian sentence "Он не похож на большинство детей." translat…" at bounding box center [355, 170] width 710 height 340
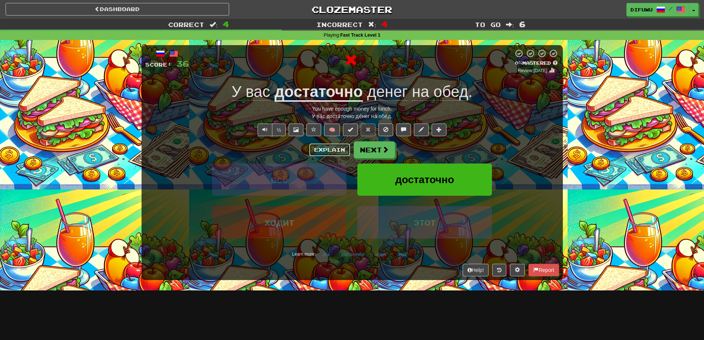
click at [319, 151] on button "Explain" at bounding box center [329, 149] width 41 height 13
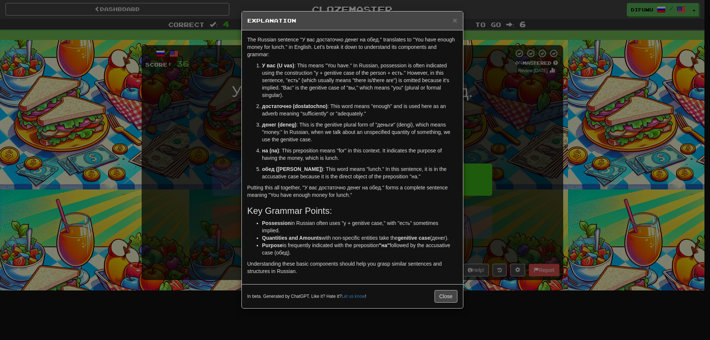
click at [523, 179] on div "× Explanation The Russian sentence "У вас достаточно денег на обед." translates…" at bounding box center [355, 170] width 710 height 340
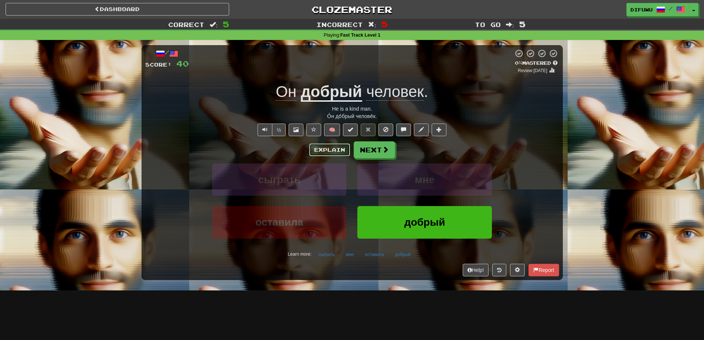
click at [329, 146] on button "Explain" at bounding box center [329, 149] width 41 height 13
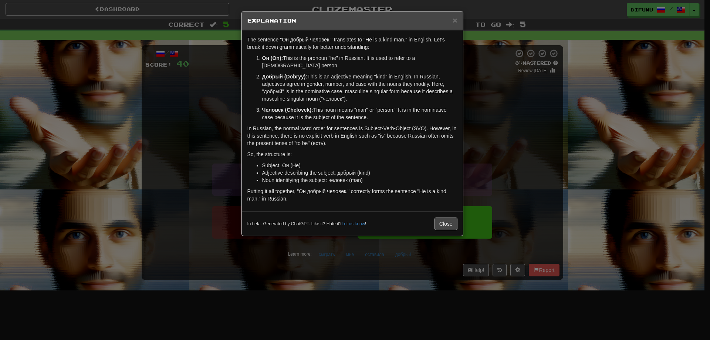
click at [502, 170] on div "× Explanation The sentence "Он добрый человек." translates to "He is a kind man…" at bounding box center [355, 170] width 710 height 340
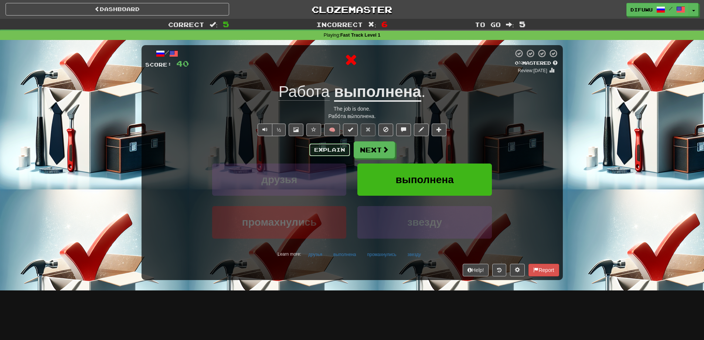
click at [335, 147] on button "Explain" at bounding box center [329, 149] width 41 height 13
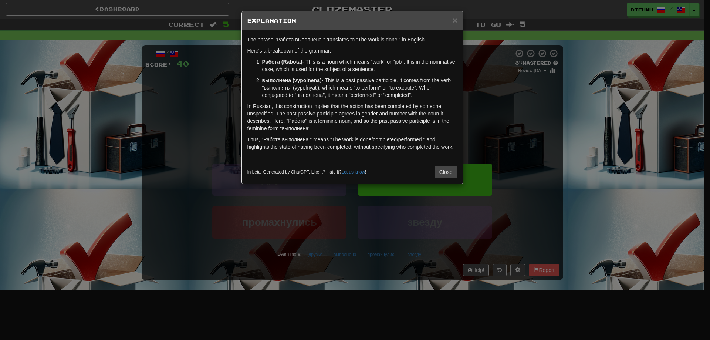
click at [484, 146] on div "× Explanation The phrase "Работа выполнена." translates to "The work is done." …" at bounding box center [355, 170] width 710 height 340
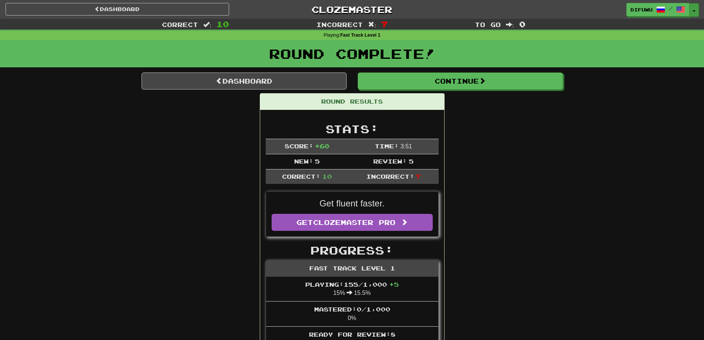
click at [695, 13] on button "Toggle Dropdown" at bounding box center [694, 9] width 10 height 13
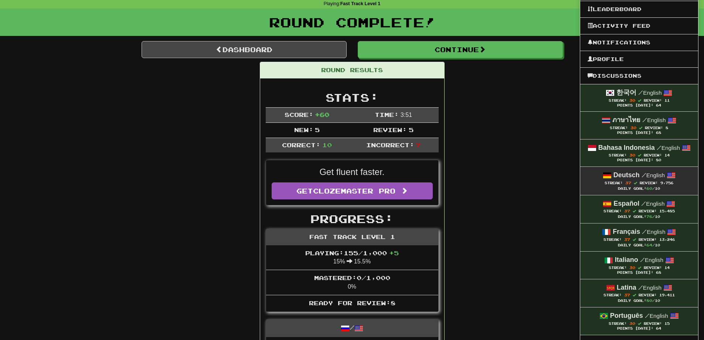
scroll to position [111, 0]
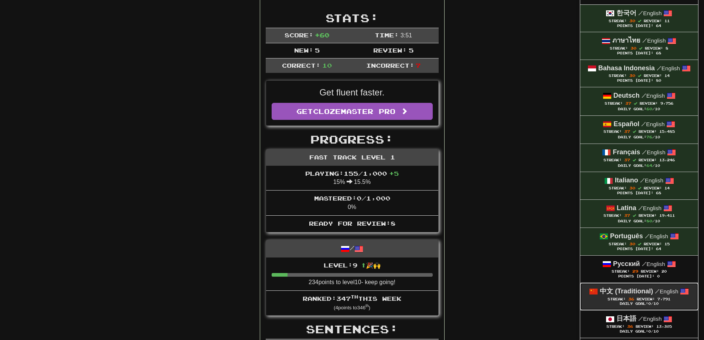
click at [613, 288] on strong "中文 (Traditional)" at bounding box center [626, 290] width 53 height 7
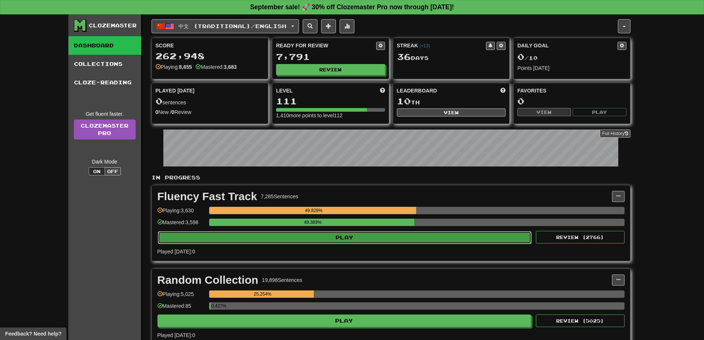
click at [362, 235] on button "Play" at bounding box center [345, 237] width 374 height 13
select select "**"
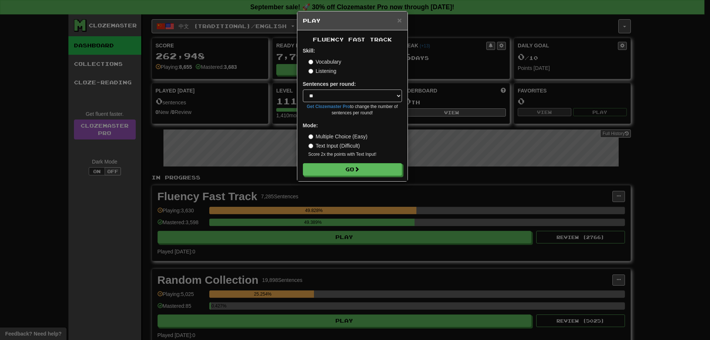
click at [333, 161] on form "Skill: Vocabulary Listening Sentences per round: * ** ** ** ** ** *** ******** …" at bounding box center [352, 111] width 99 height 129
click at [332, 167] on button "Go" at bounding box center [352, 169] width 99 height 13
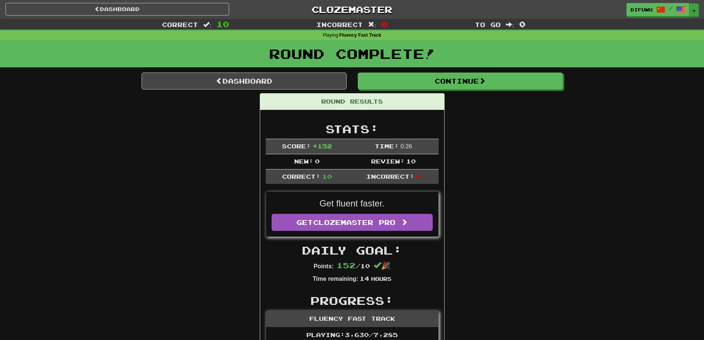
click at [698, 11] on button "Toggle Dropdown" at bounding box center [694, 9] width 10 height 13
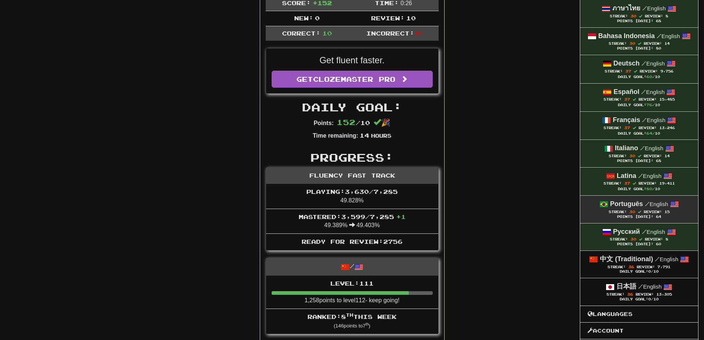
scroll to position [148, 0]
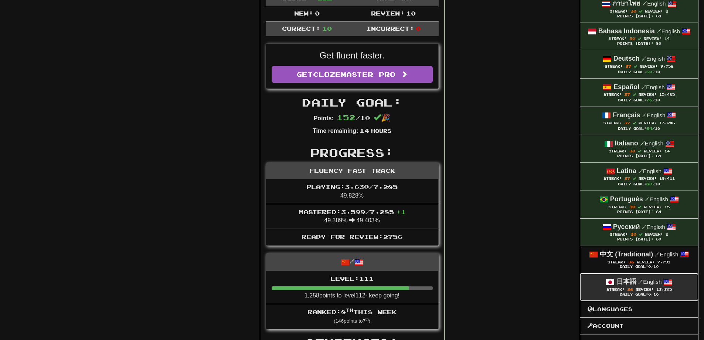
click at [614, 283] on div "日本語 / English" at bounding box center [639, 282] width 103 height 10
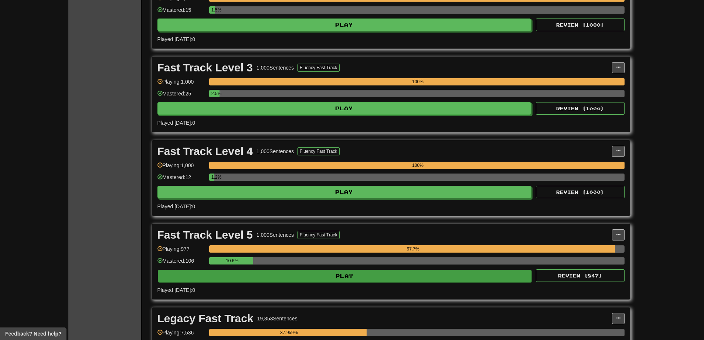
scroll to position [444, 0]
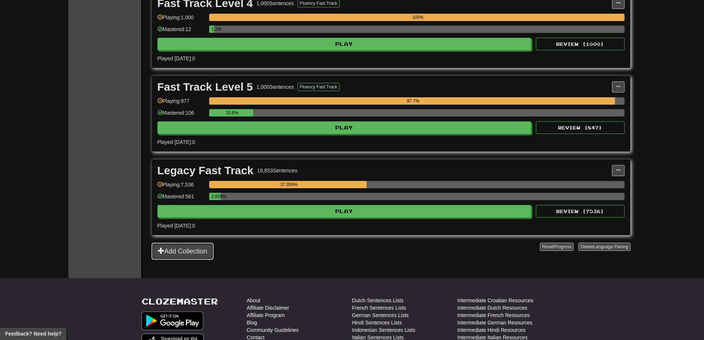
click at [193, 245] on button "Add Collection" at bounding box center [183, 251] width 62 height 17
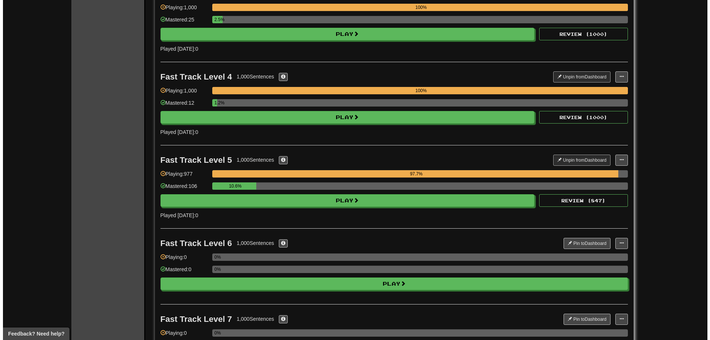
scroll to position [259, 0]
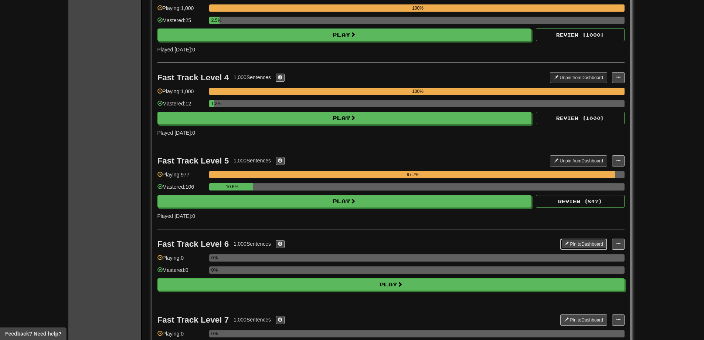
click at [567, 239] on button "Pin to Dashboard" at bounding box center [583, 243] width 47 height 11
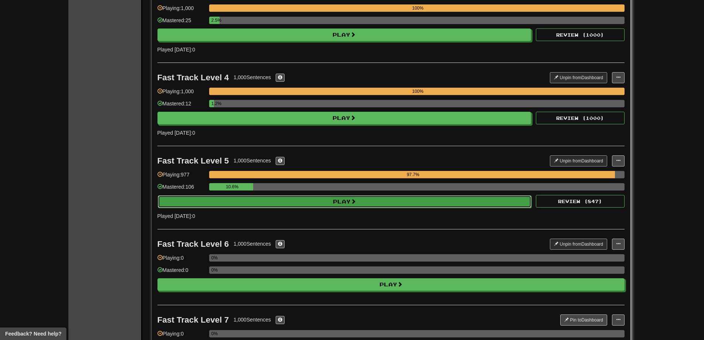
click at [391, 203] on button "Play" at bounding box center [345, 201] width 374 height 13
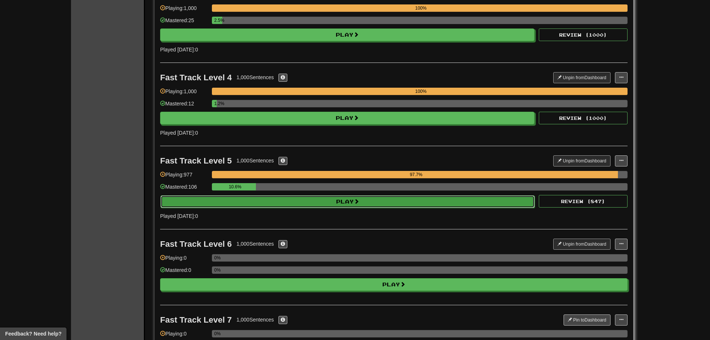
select select "**"
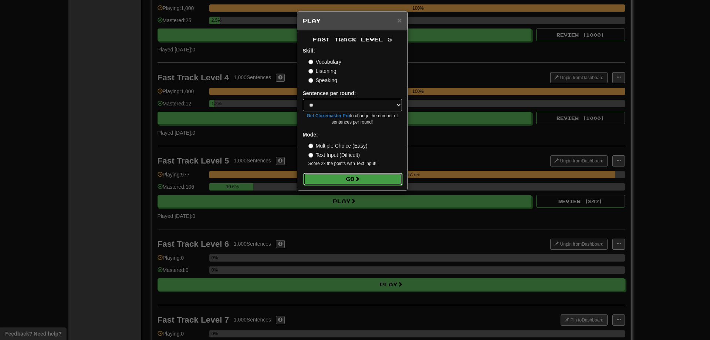
click at [360, 180] on span at bounding box center [357, 178] width 5 height 5
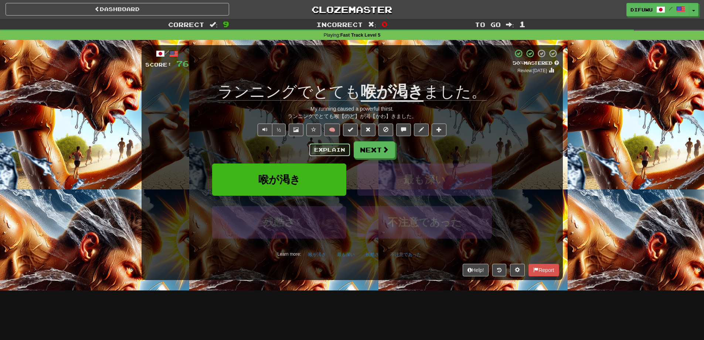
click at [343, 146] on button "Explain" at bounding box center [329, 149] width 41 height 13
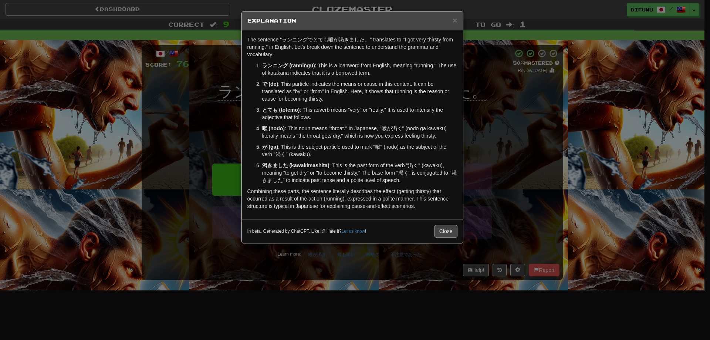
click at [501, 200] on div "× Explanation The sentence "ランニングでとても喉が渇きました。" translates to "I got very thirst…" at bounding box center [355, 170] width 710 height 340
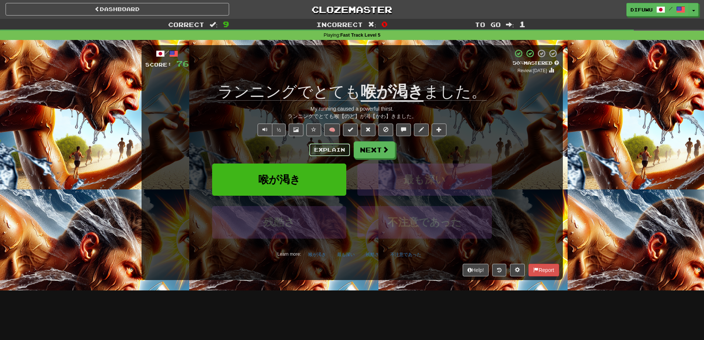
click at [324, 144] on button "Explain" at bounding box center [329, 149] width 41 height 13
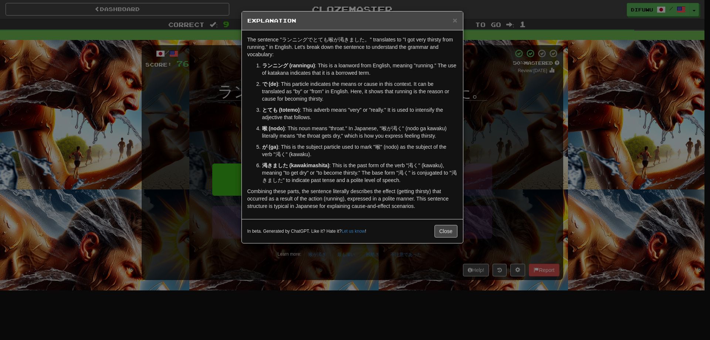
click at [532, 138] on div "× Explanation The sentence "ランニングでとても喉が渇きました。" translates to "I got very thirst…" at bounding box center [355, 170] width 710 height 340
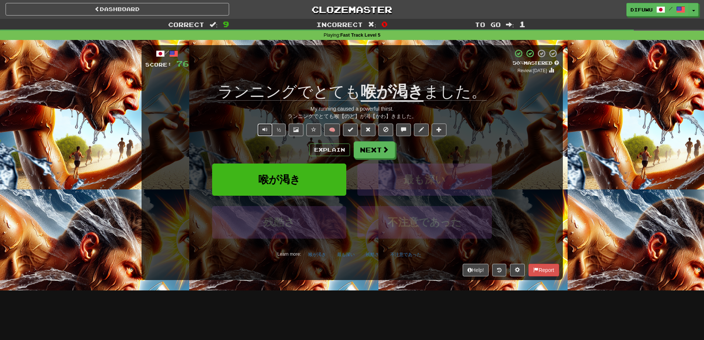
click at [258, 131] on button "Text-to-speech controls" at bounding box center [265, 129] width 15 height 13
